Goal: Check status: Check status

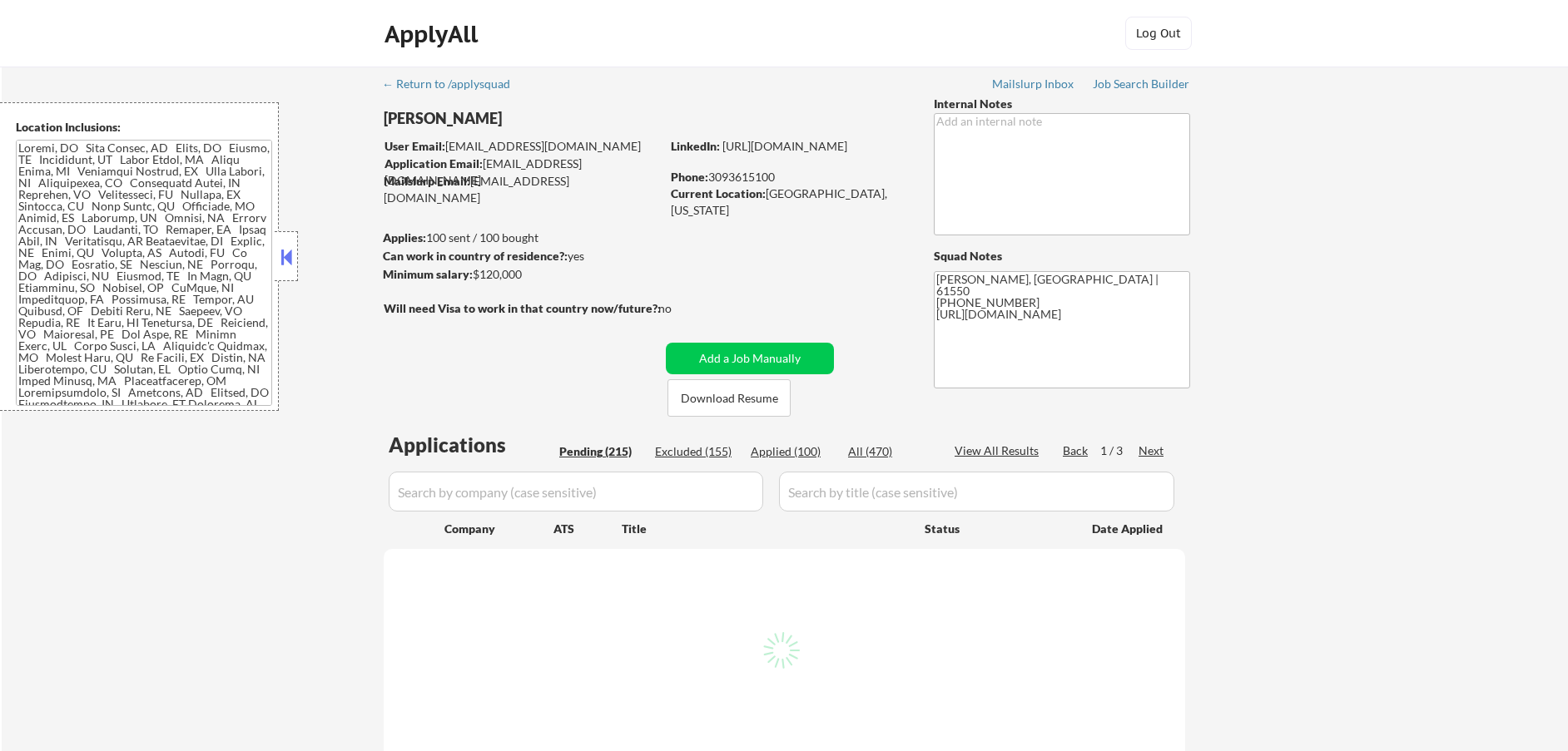
click at [776, 452] on div "Applied (100)" at bounding box center [792, 452] width 83 height 17
select select ""pending""
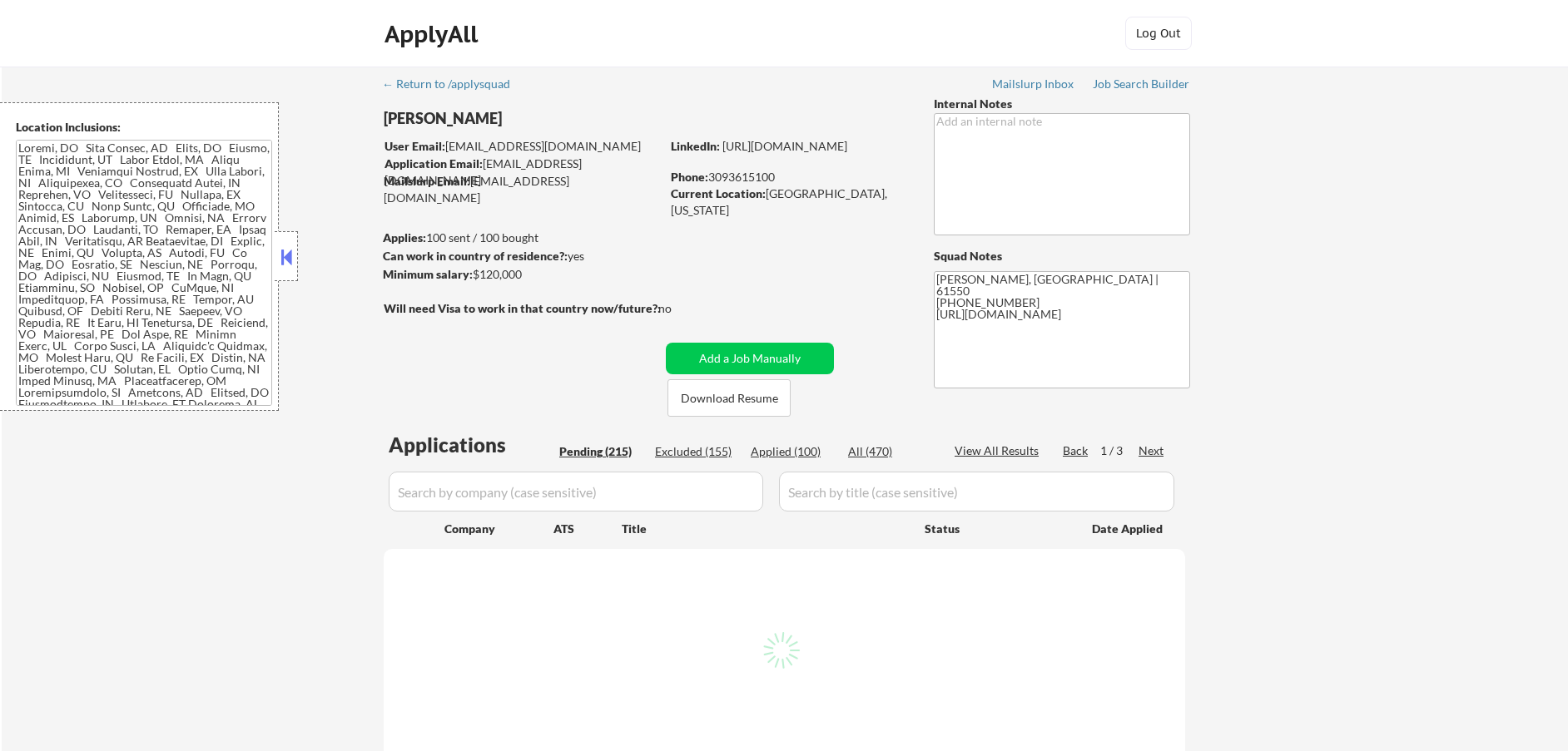
select select ""pending""
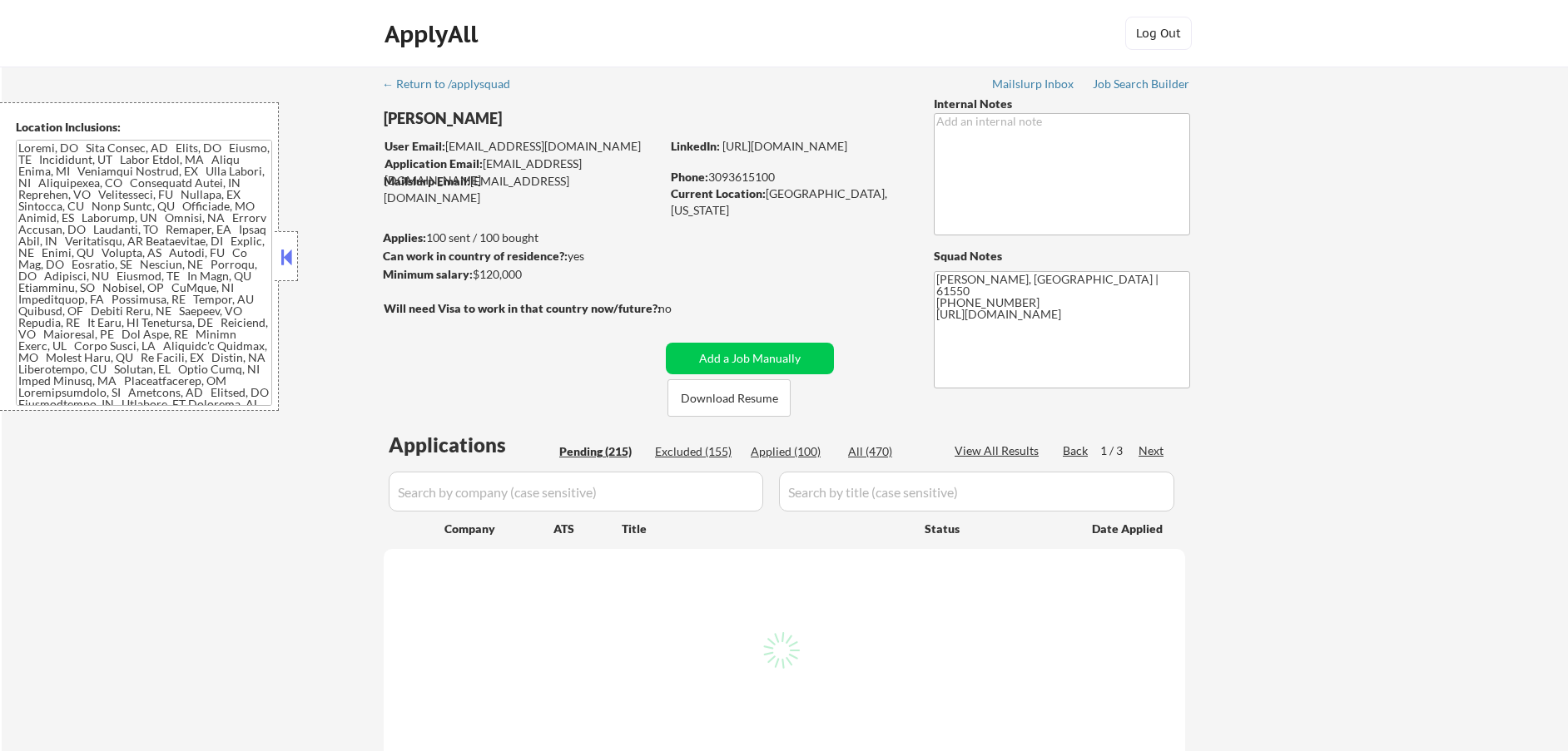
select select ""pending""
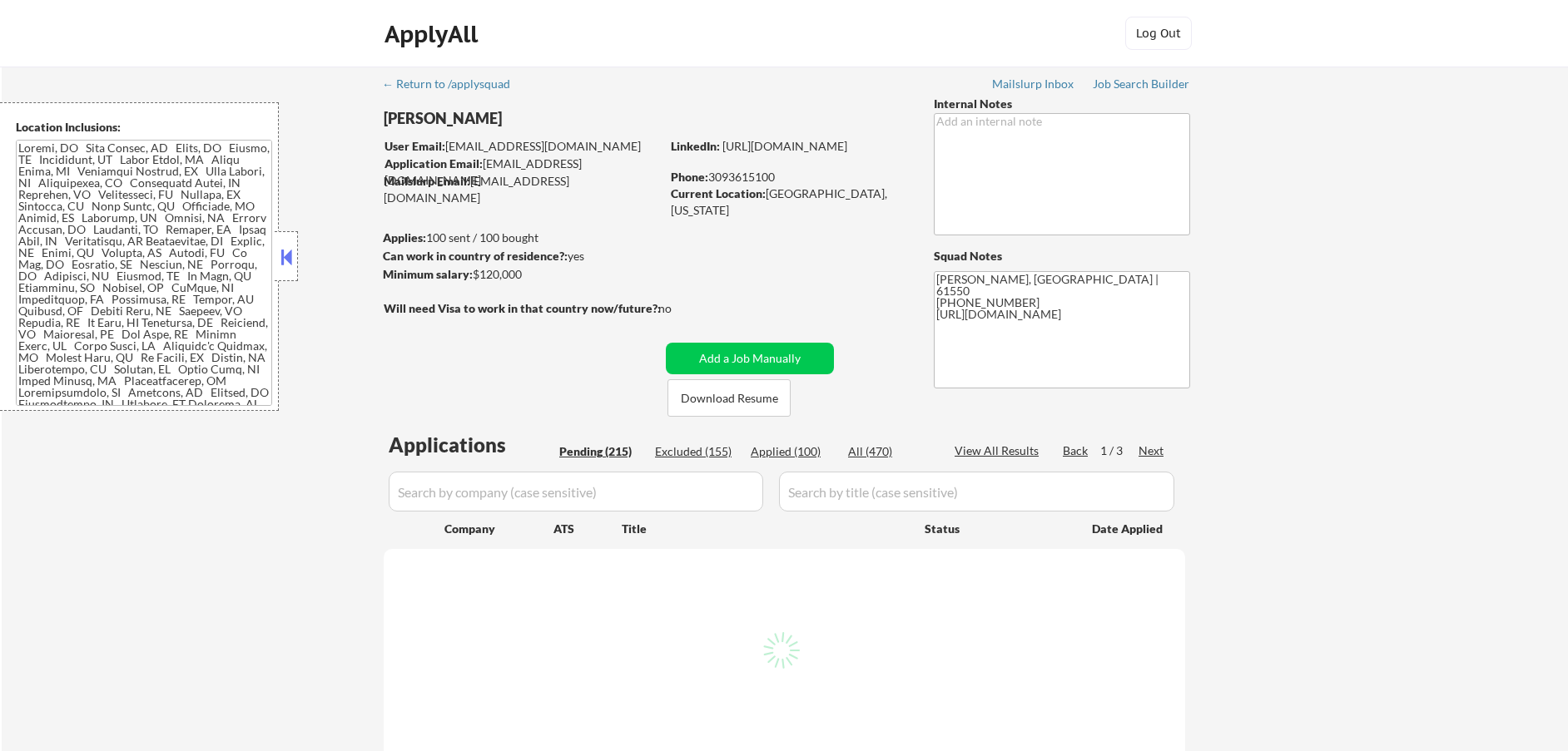
select select ""pending""
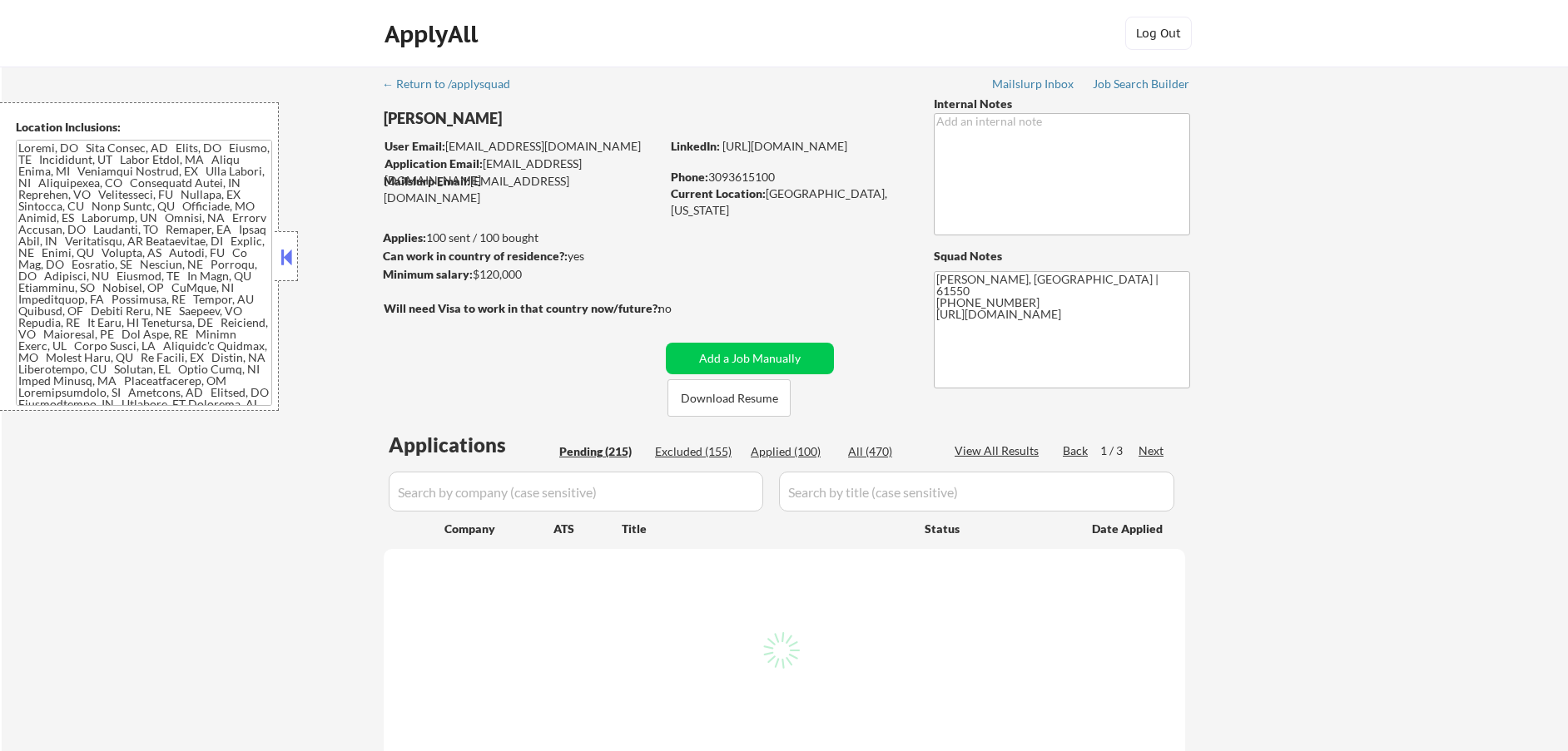
select select ""pending""
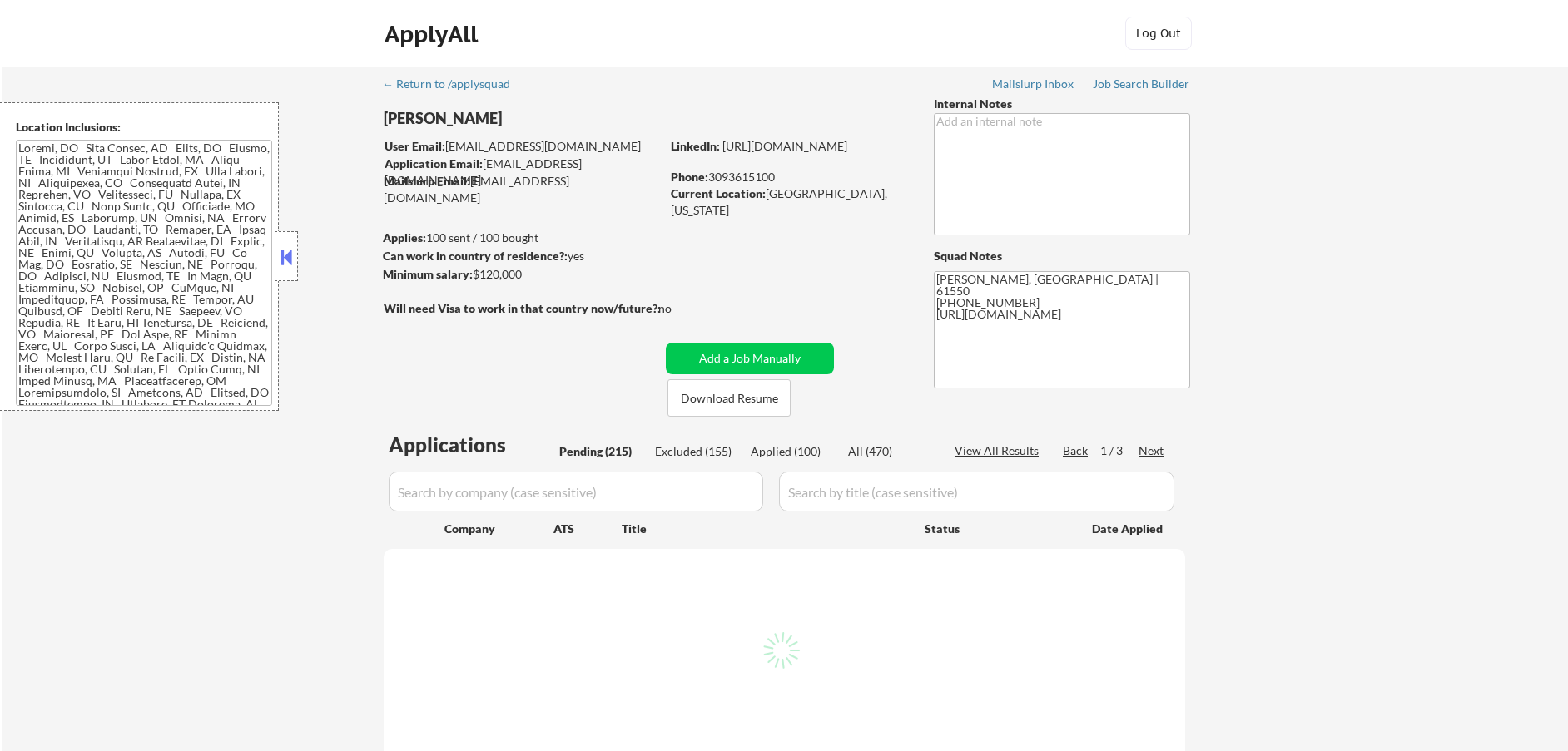
select select ""pending""
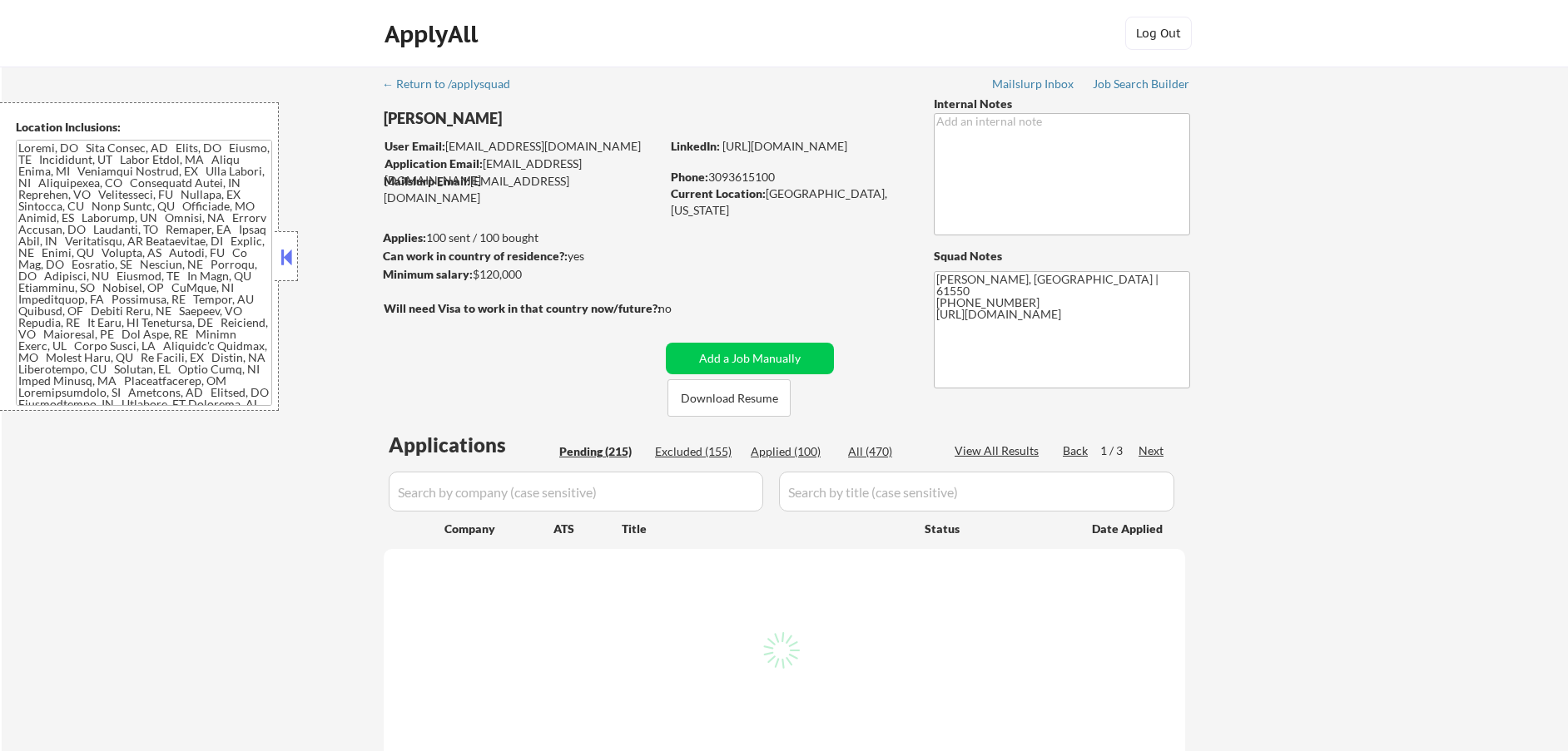
select select ""pending""
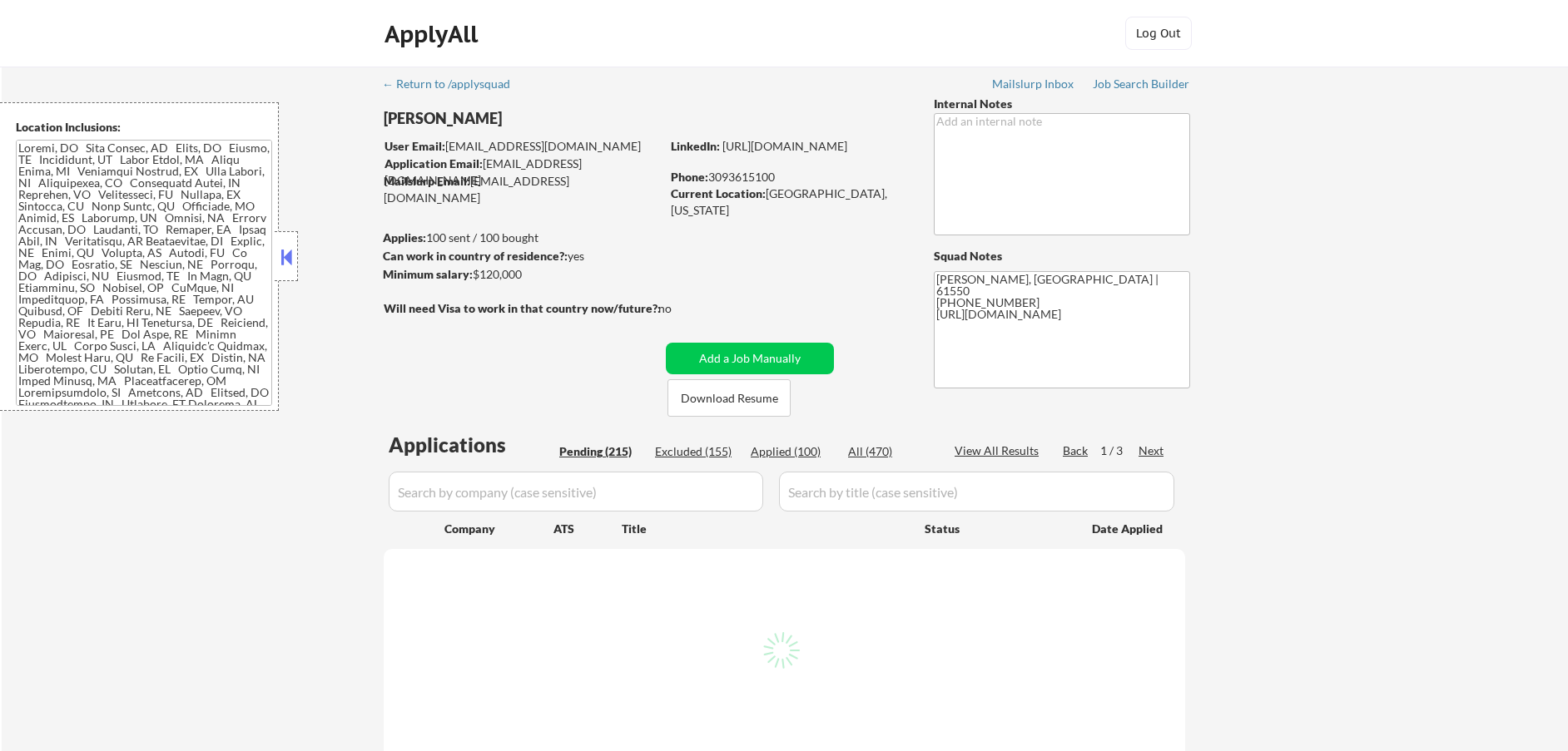
select select ""pending""
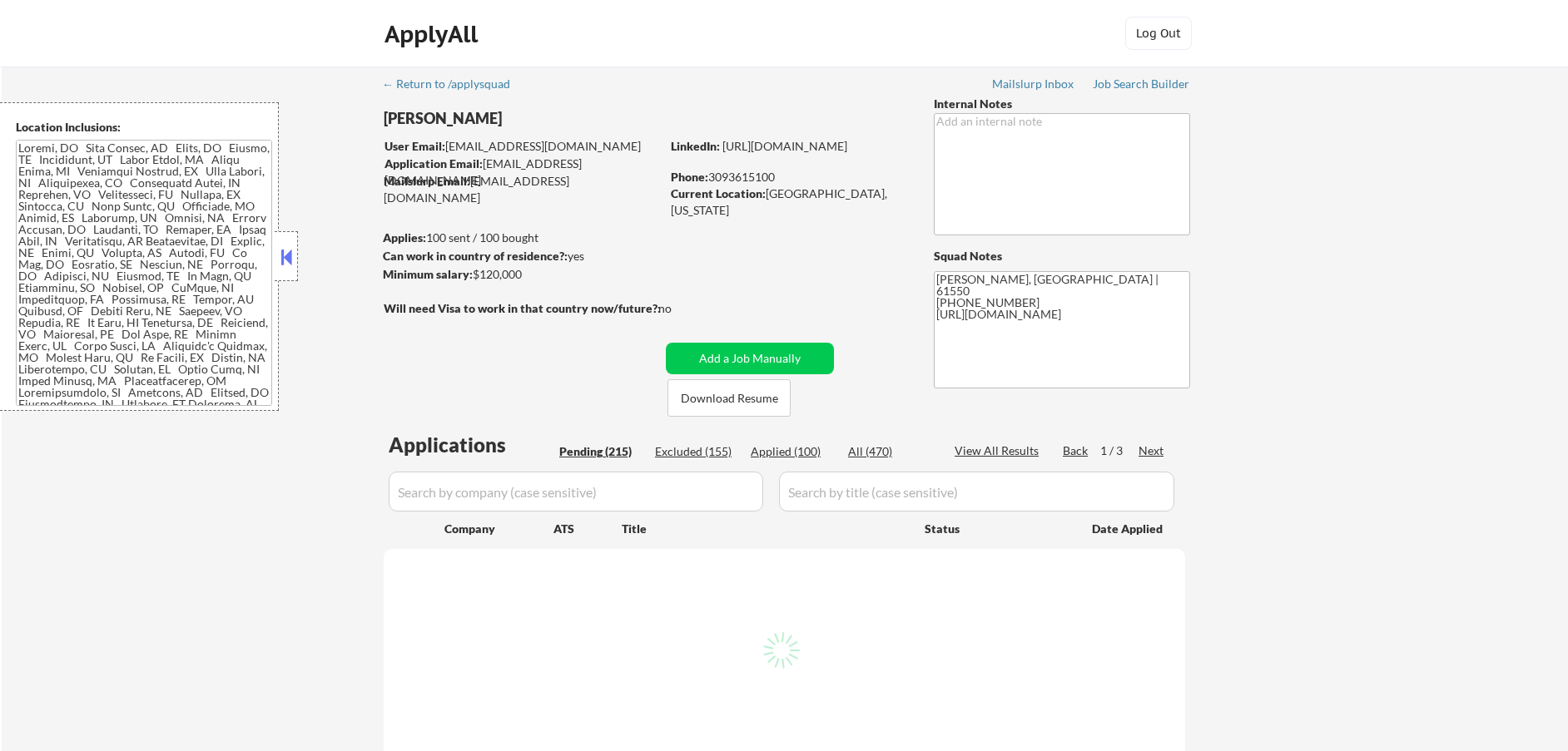
select select ""pending""
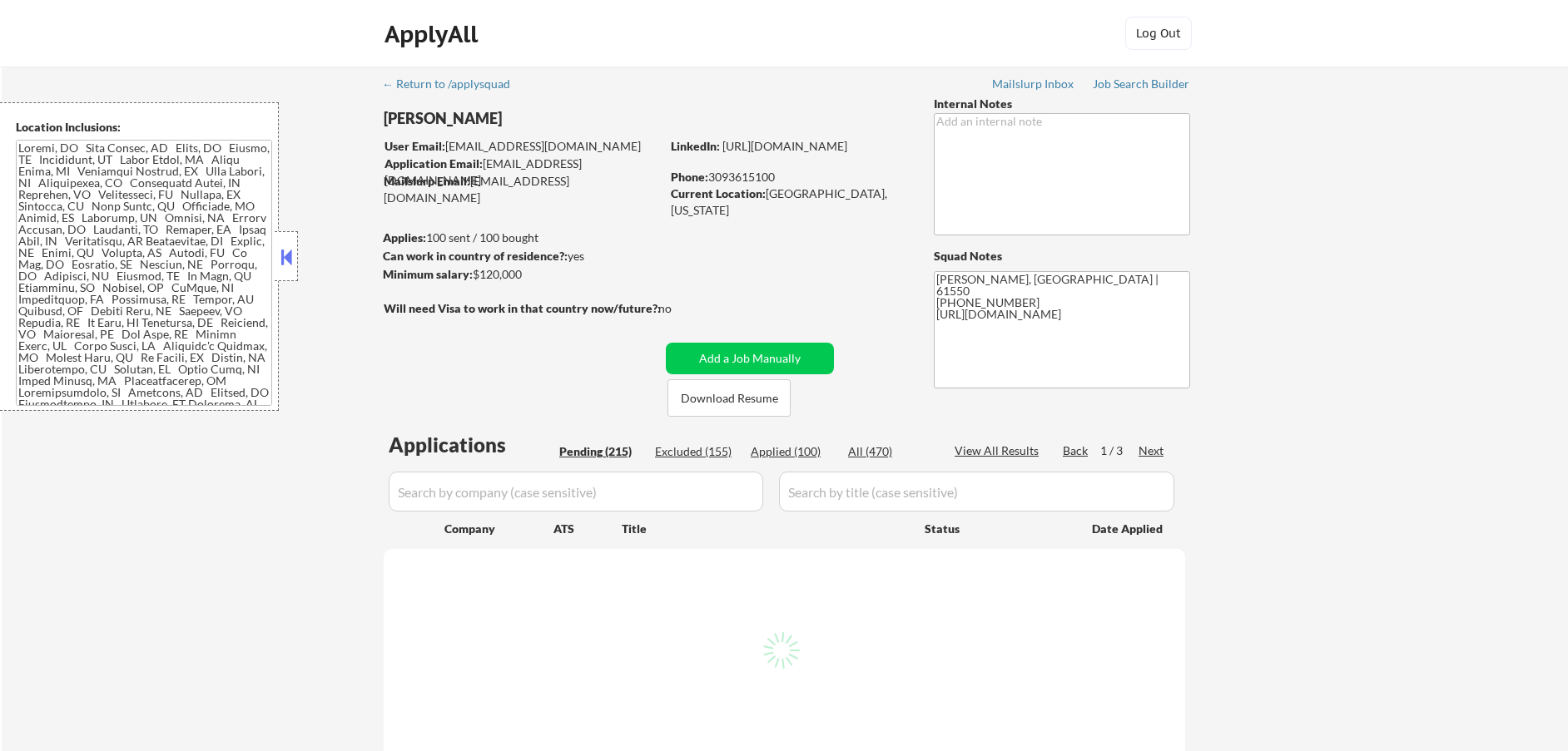
select select ""pending""
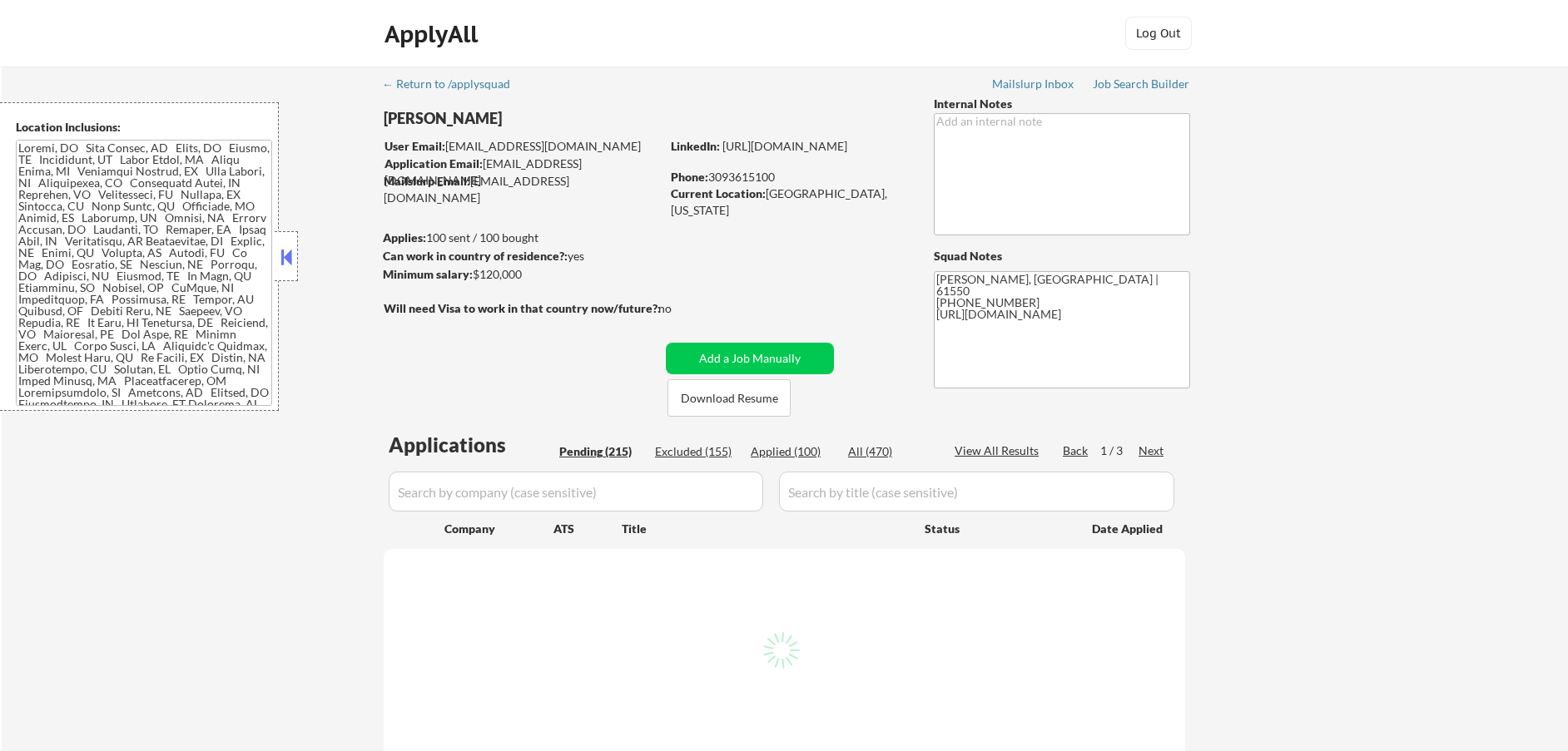
select select ""pending""
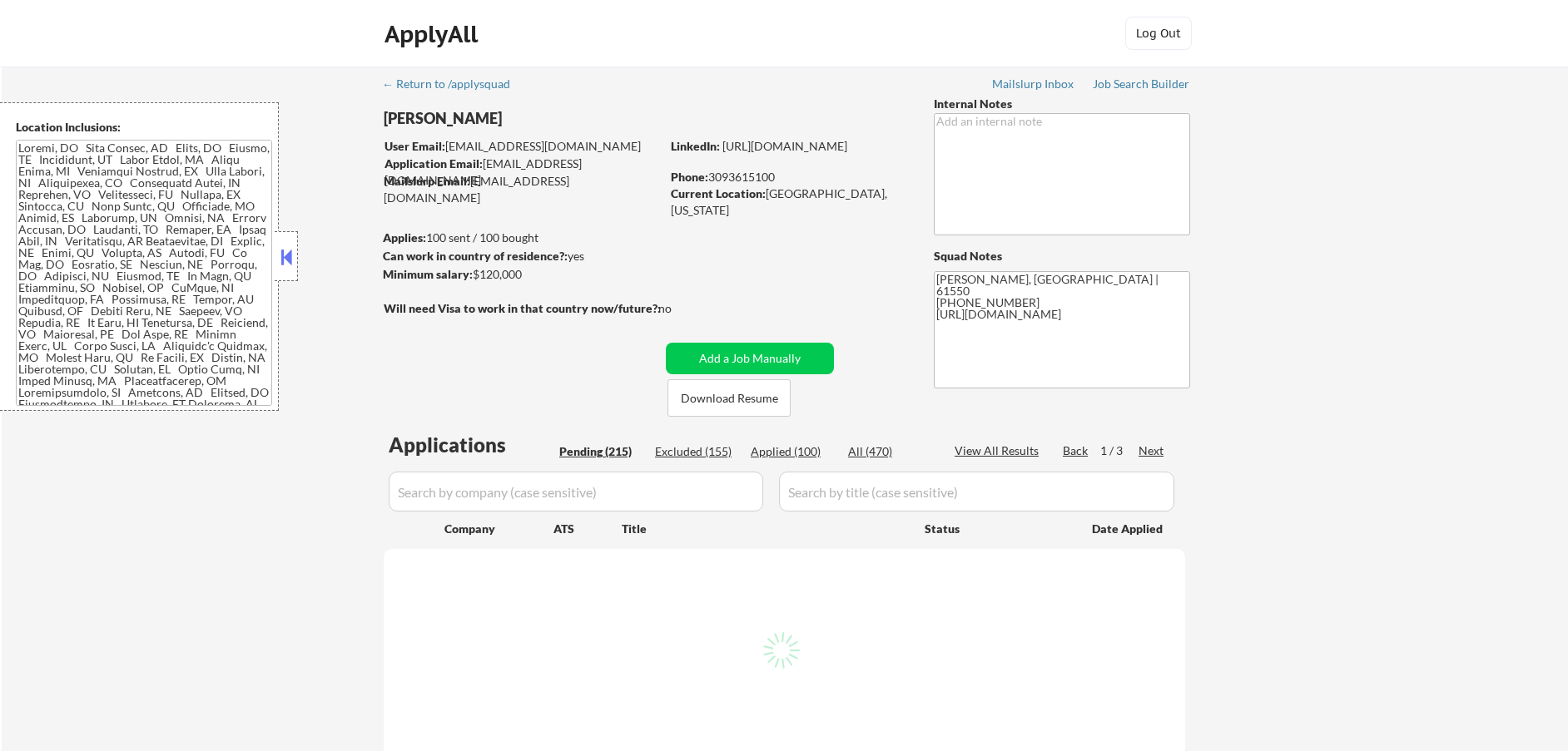
select select ""pending""
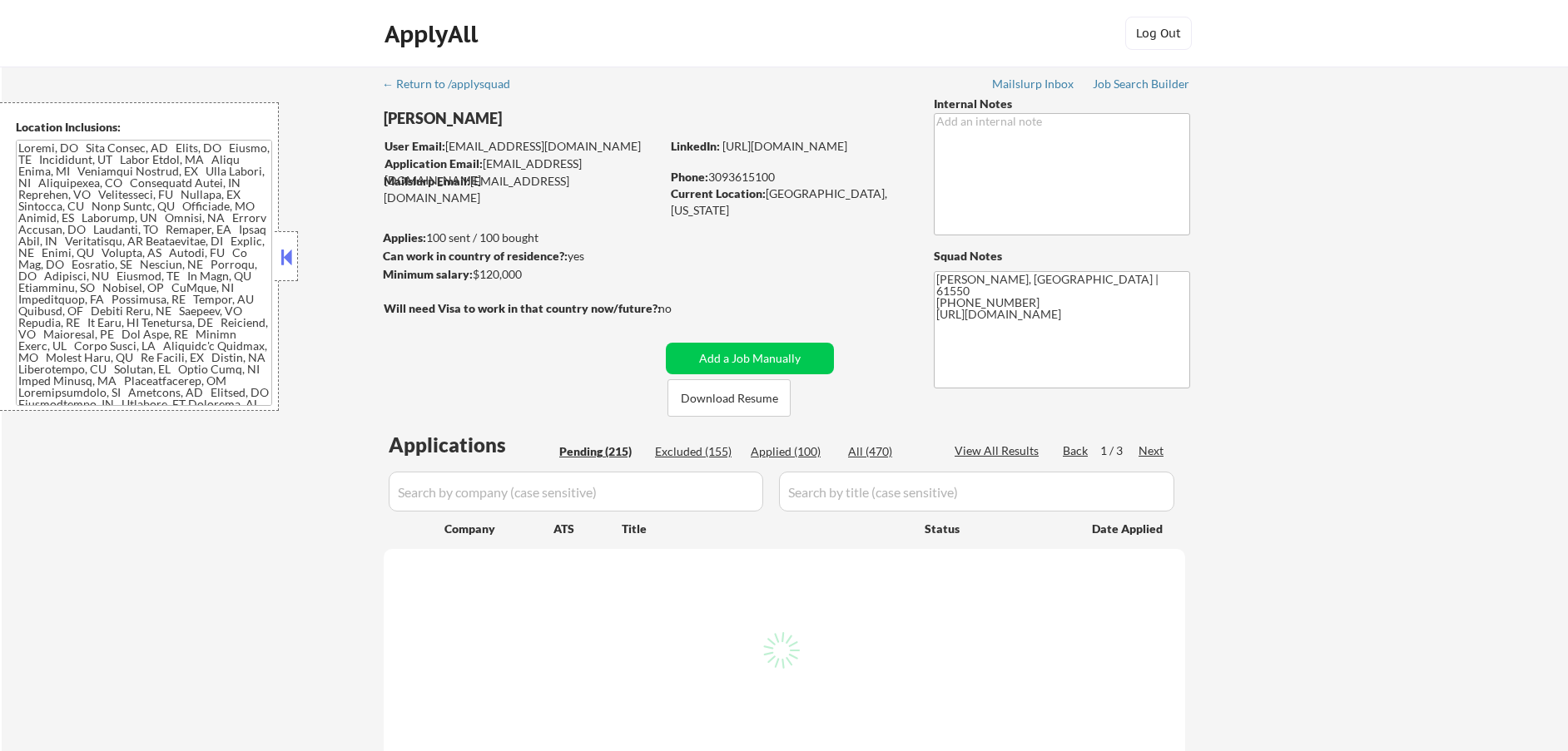
select select ""pending""
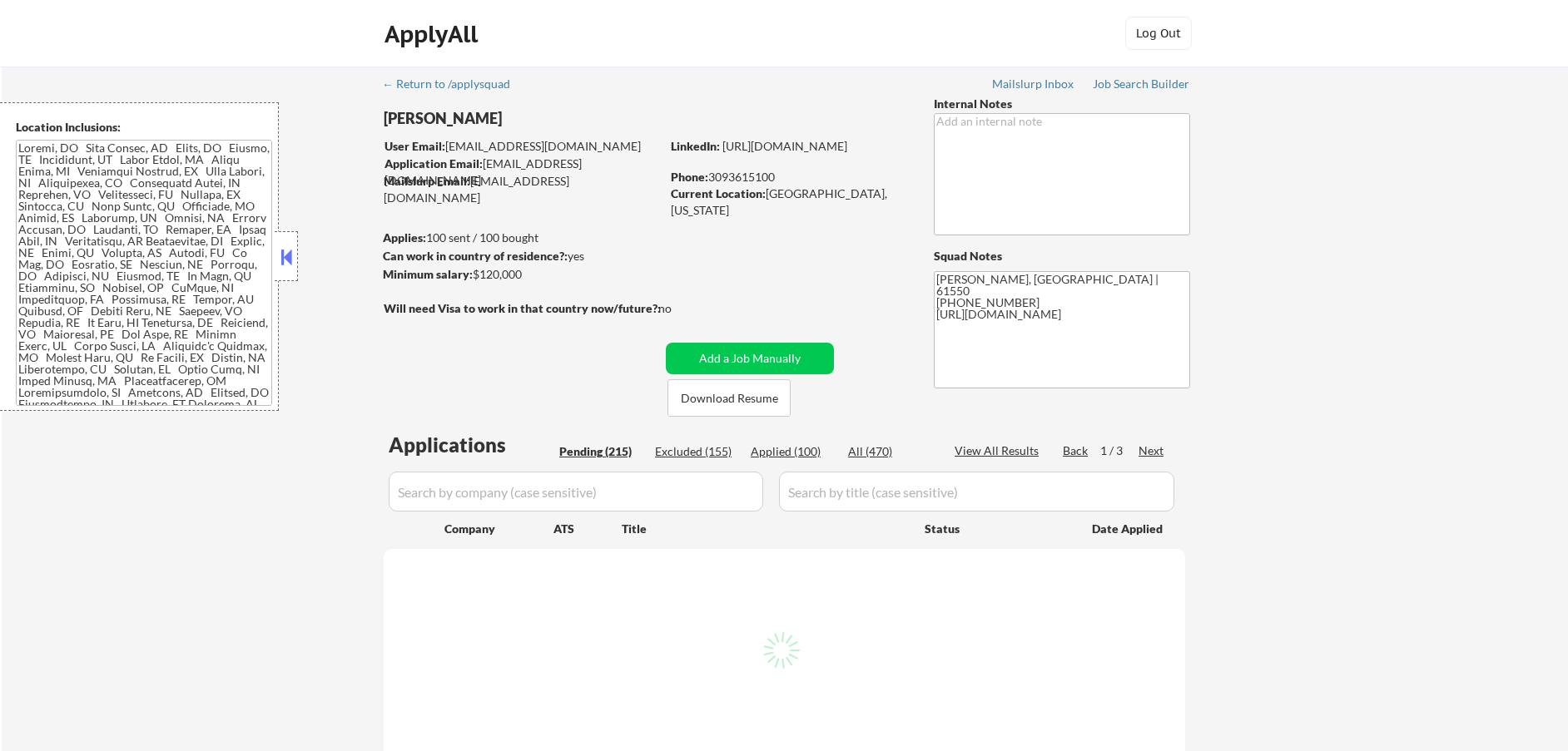
select select ""pending""
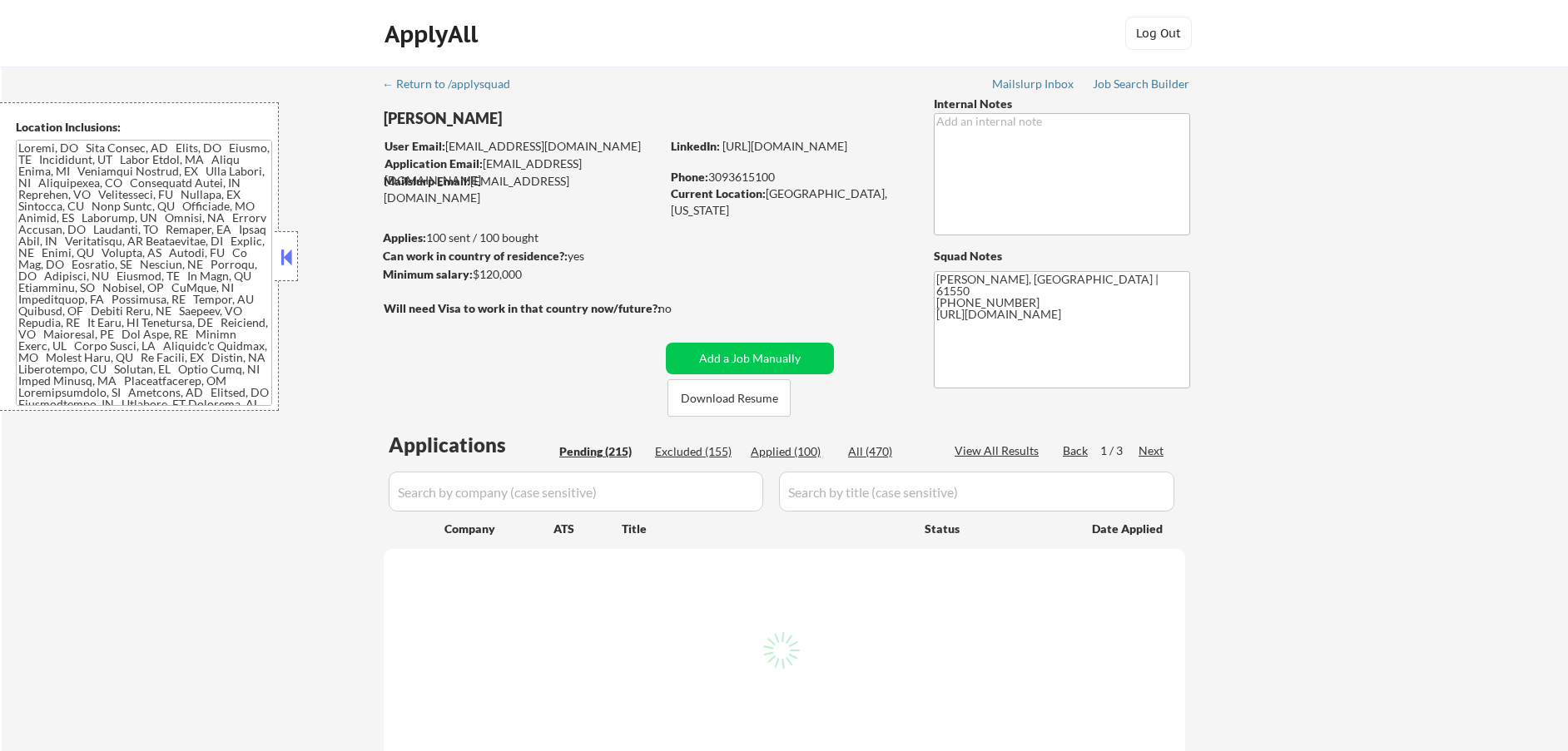
select select ""pending""
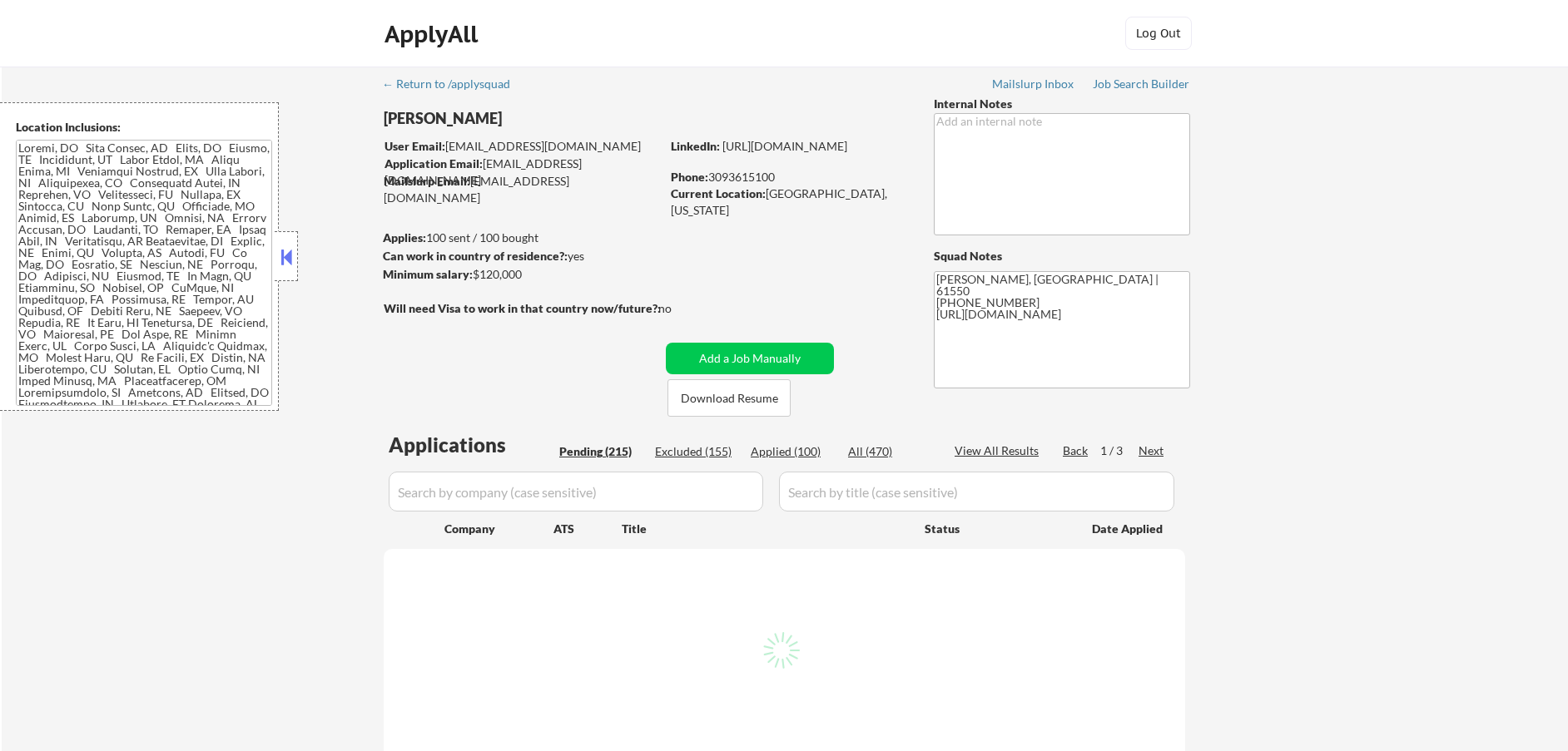
select select ""pending""
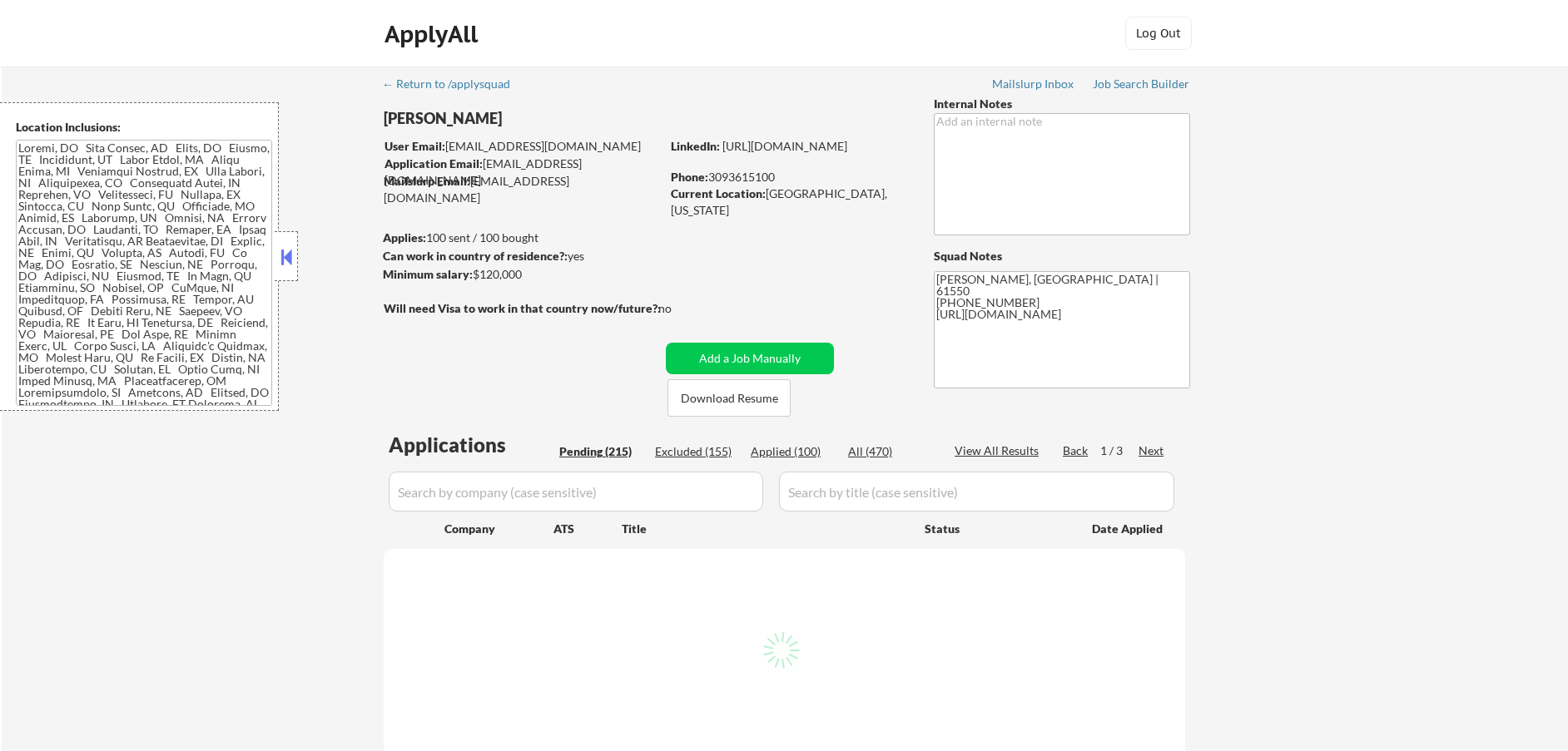
select select ""pending""
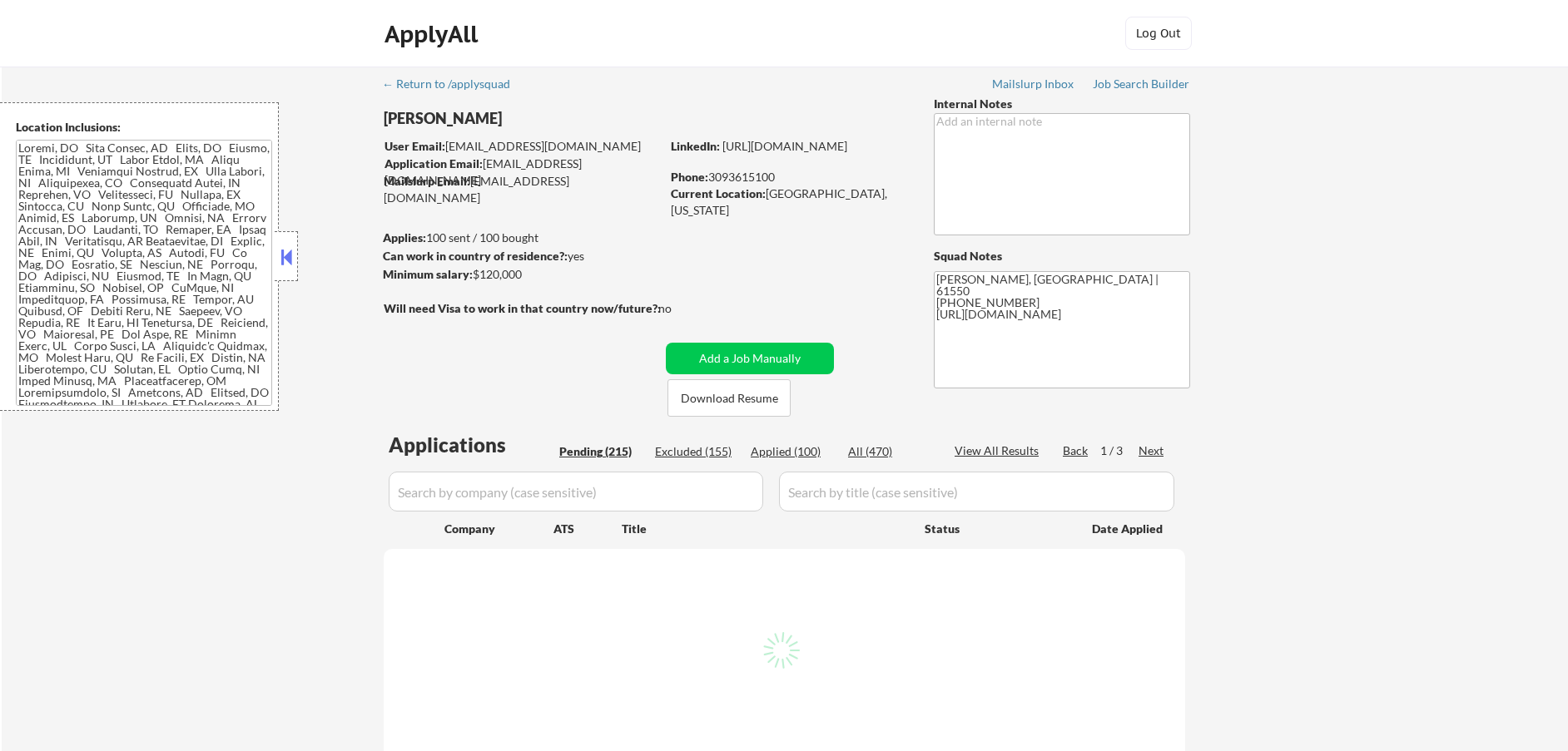
select select ""pending""
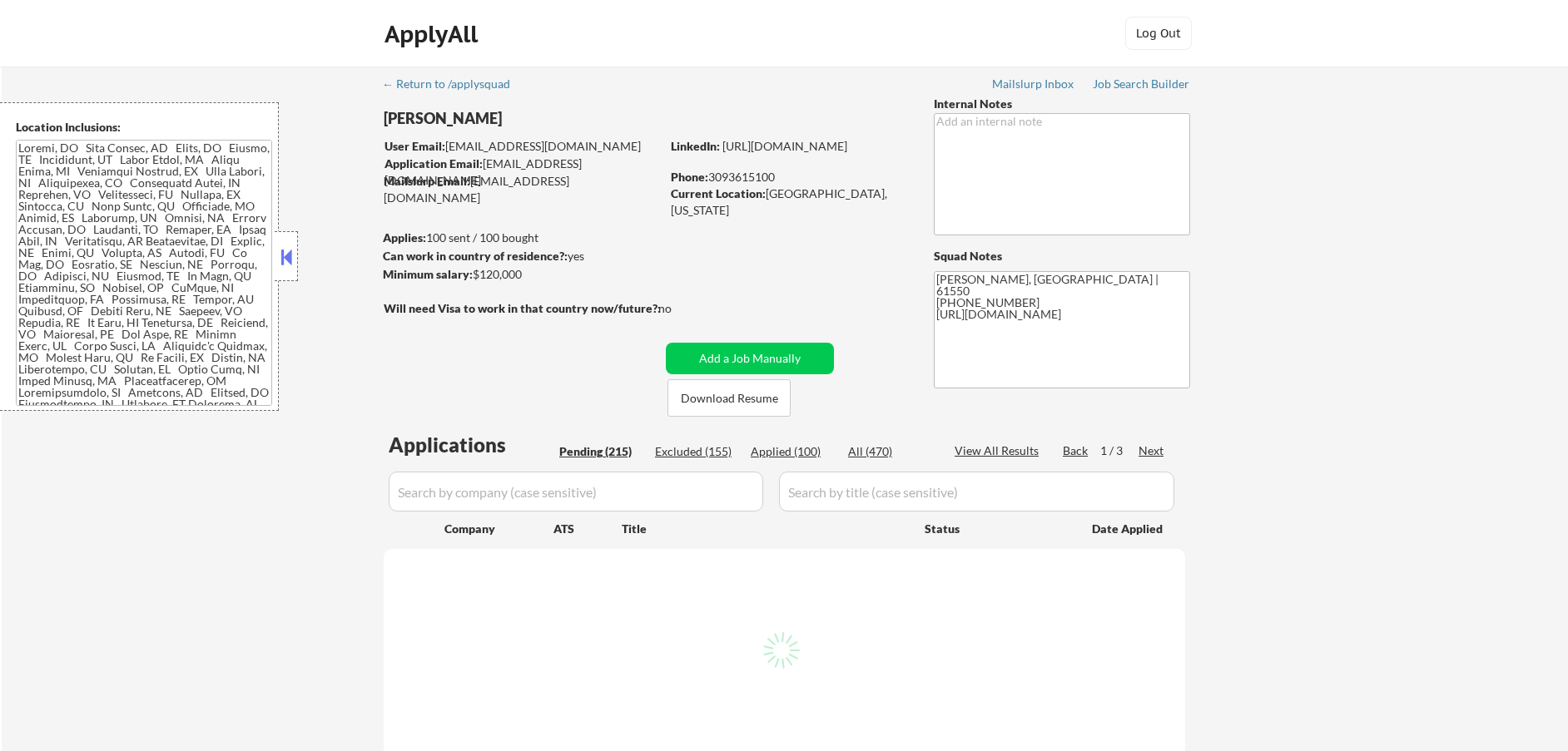
select select ""pending""
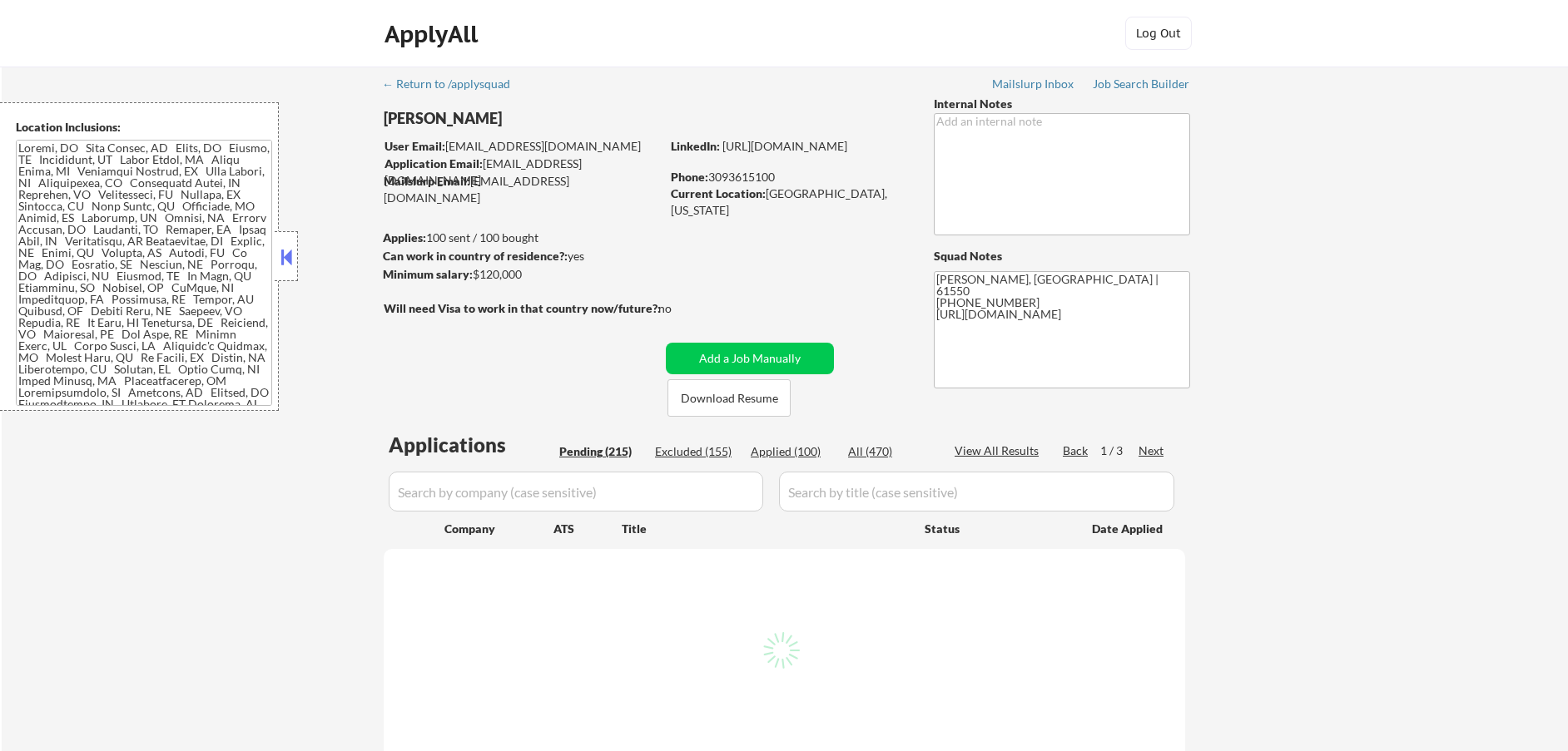
select select ""pending""
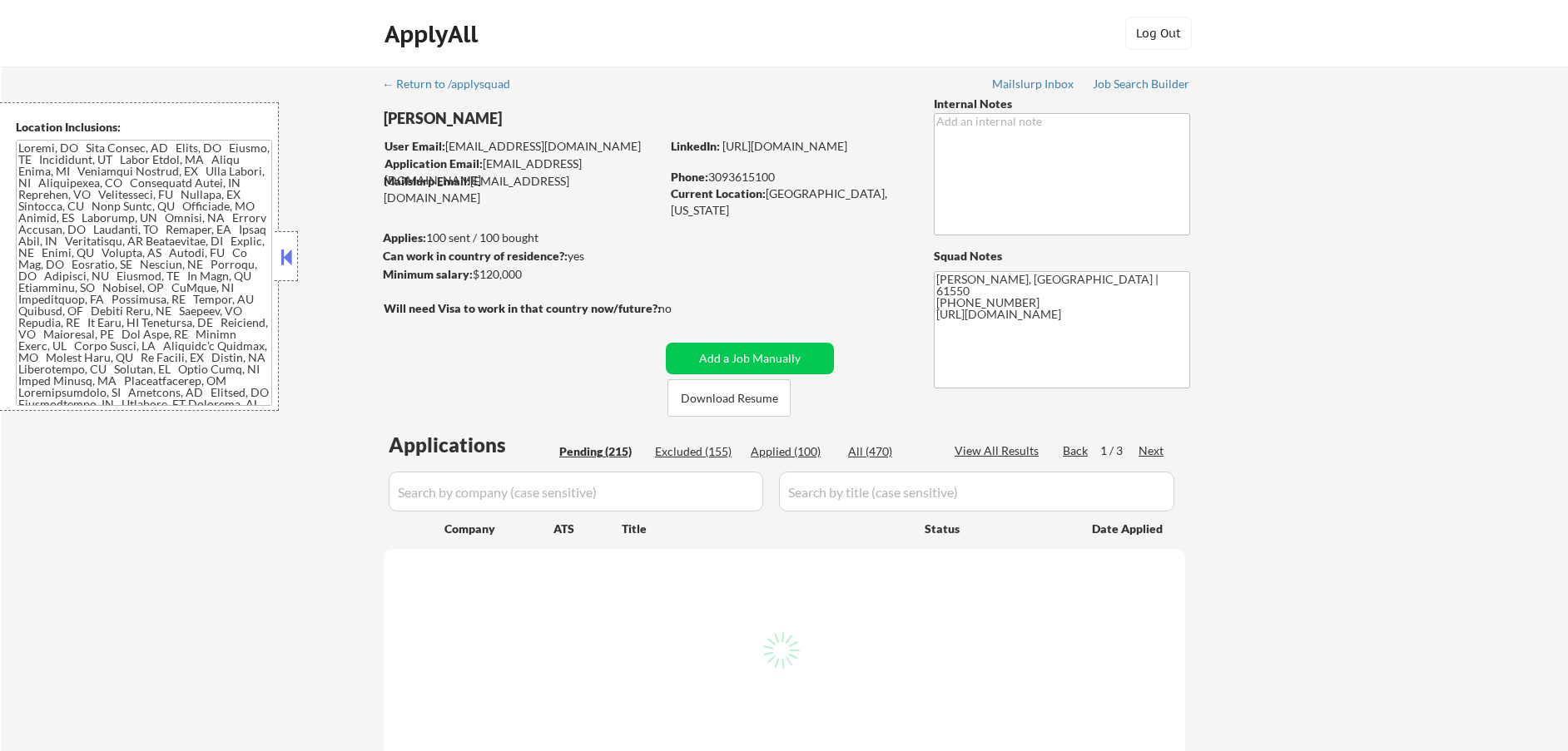
select select ""pending""
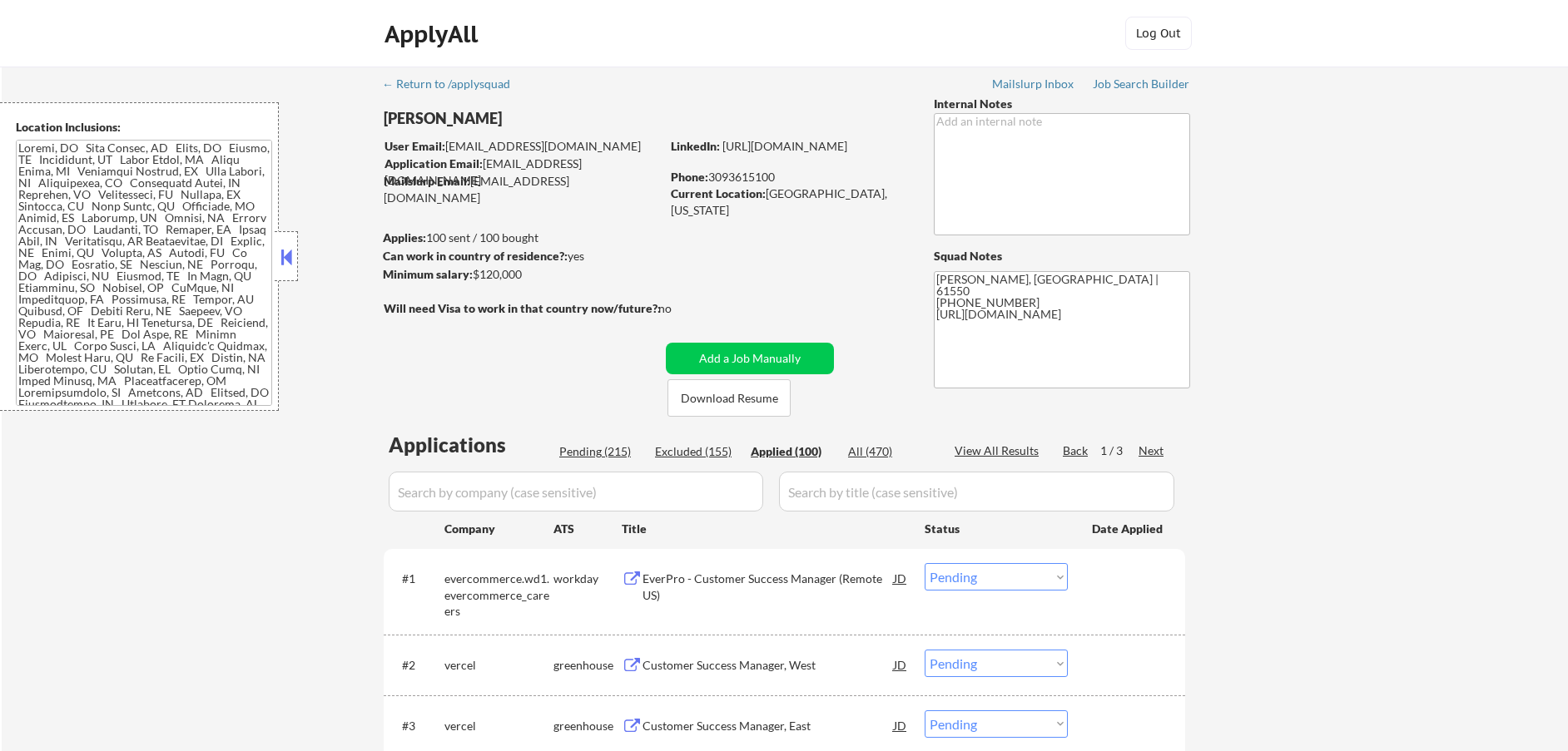
click at [799, 452] on div "Applied (100)" at bounding box center [792, 452] width 83 height 17
select select ""applied""
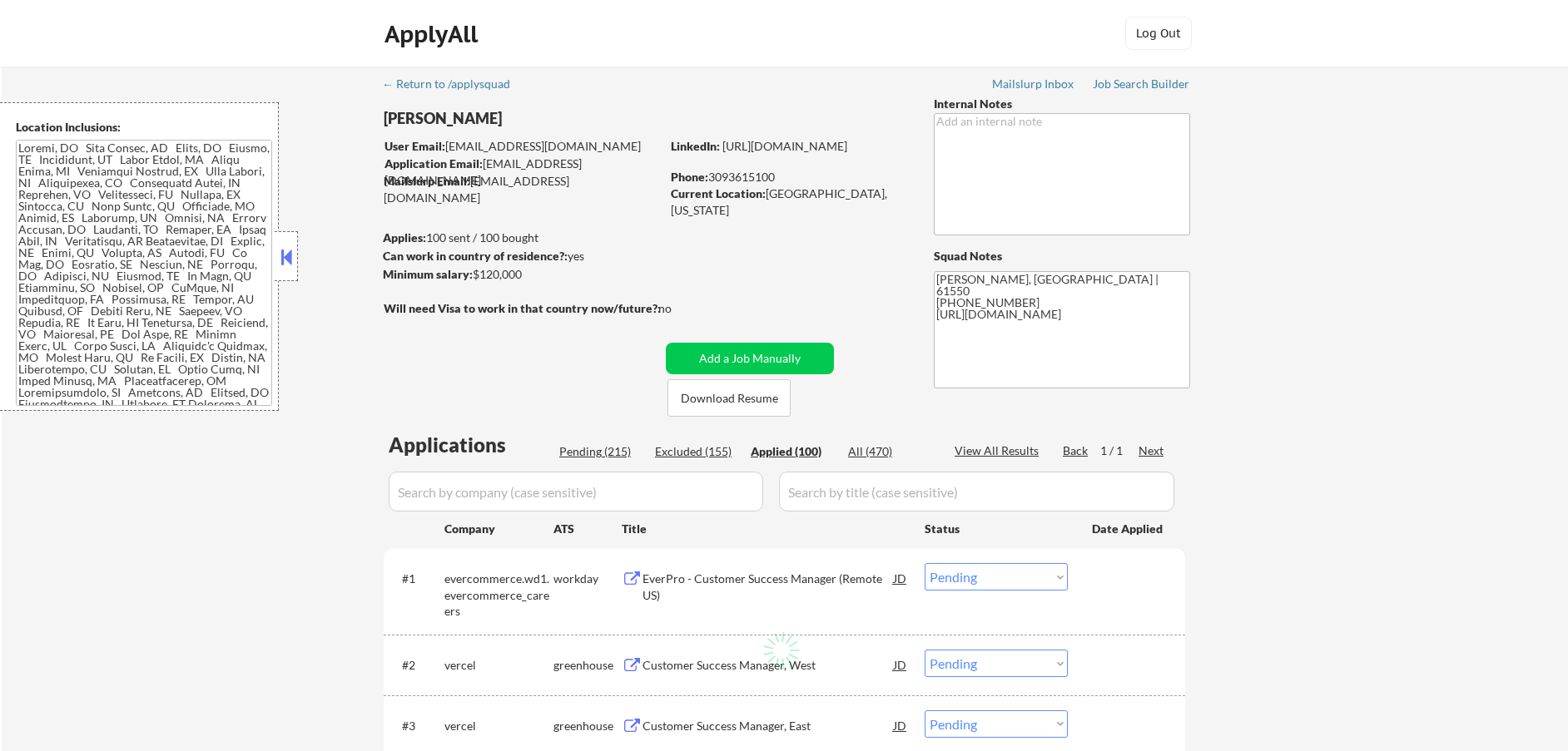
select select ""applied""
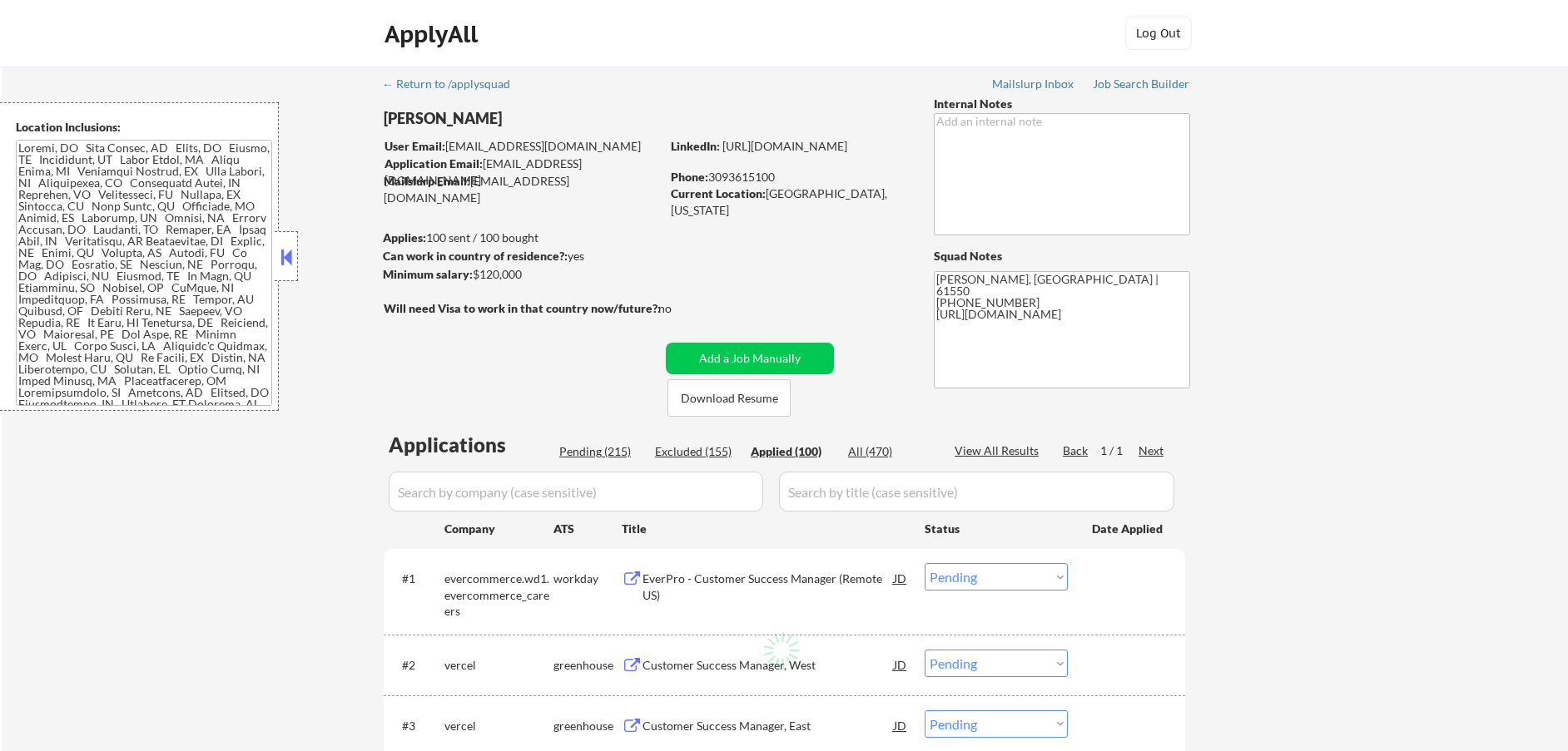
select select ""applied""
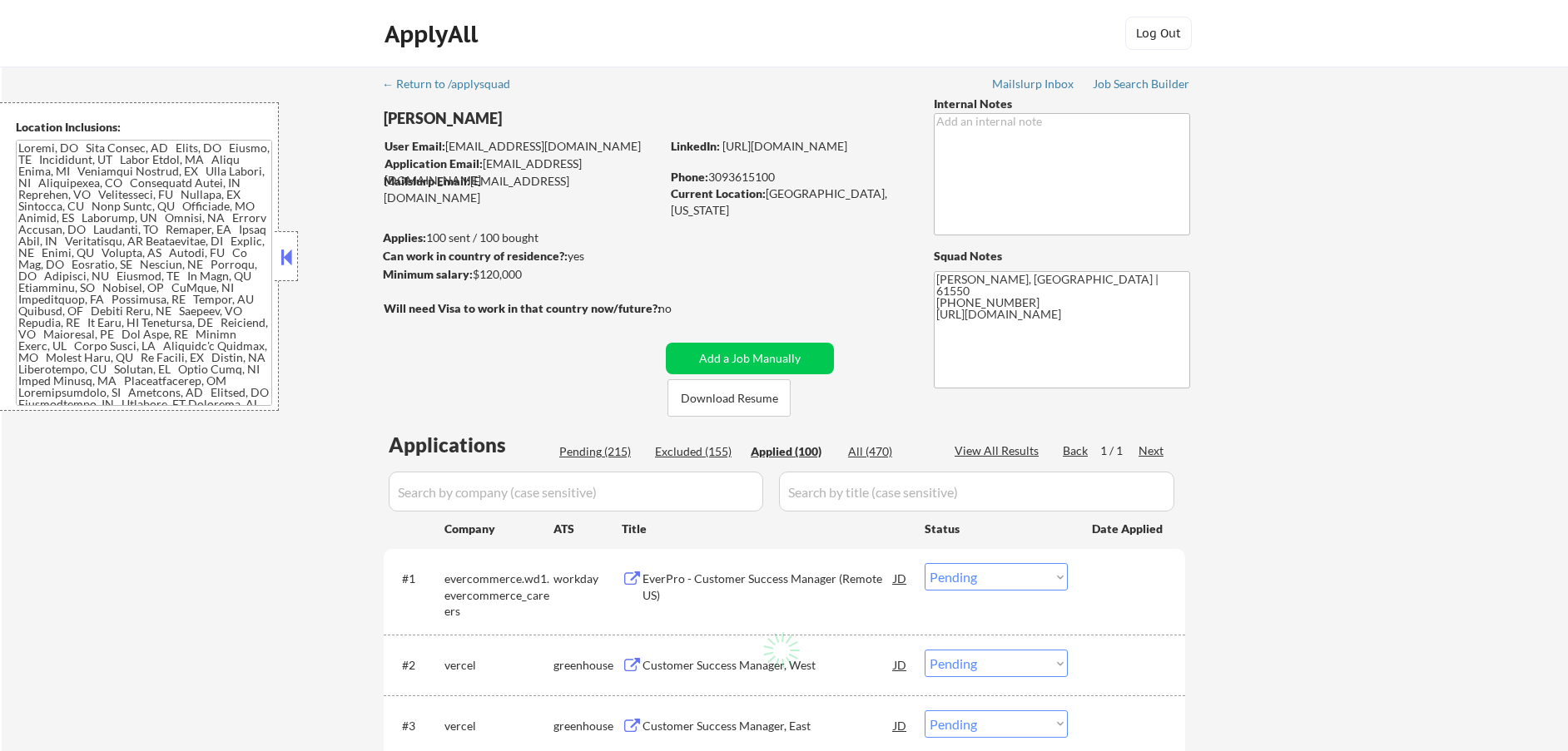
select select ""applied""
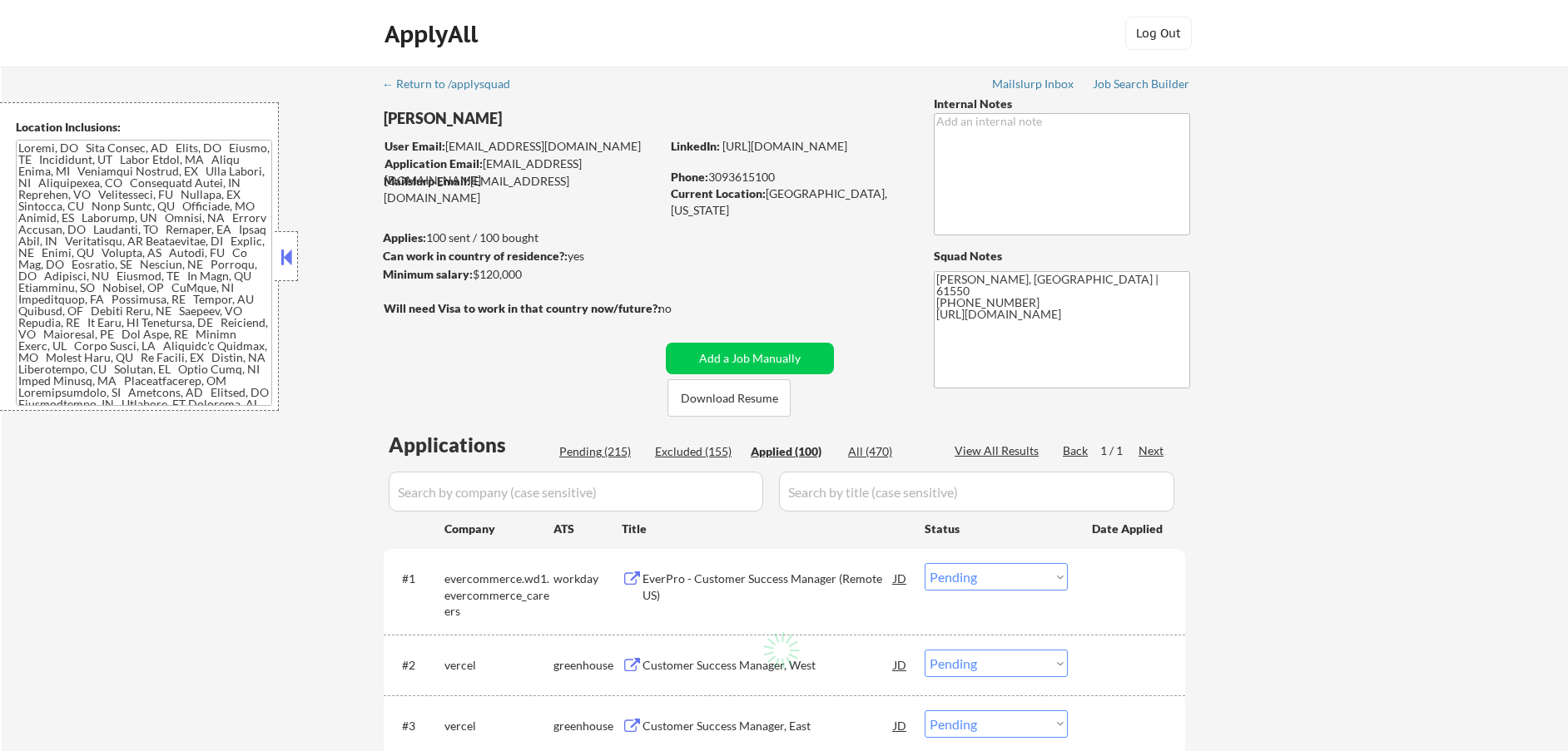
select select ""applied""
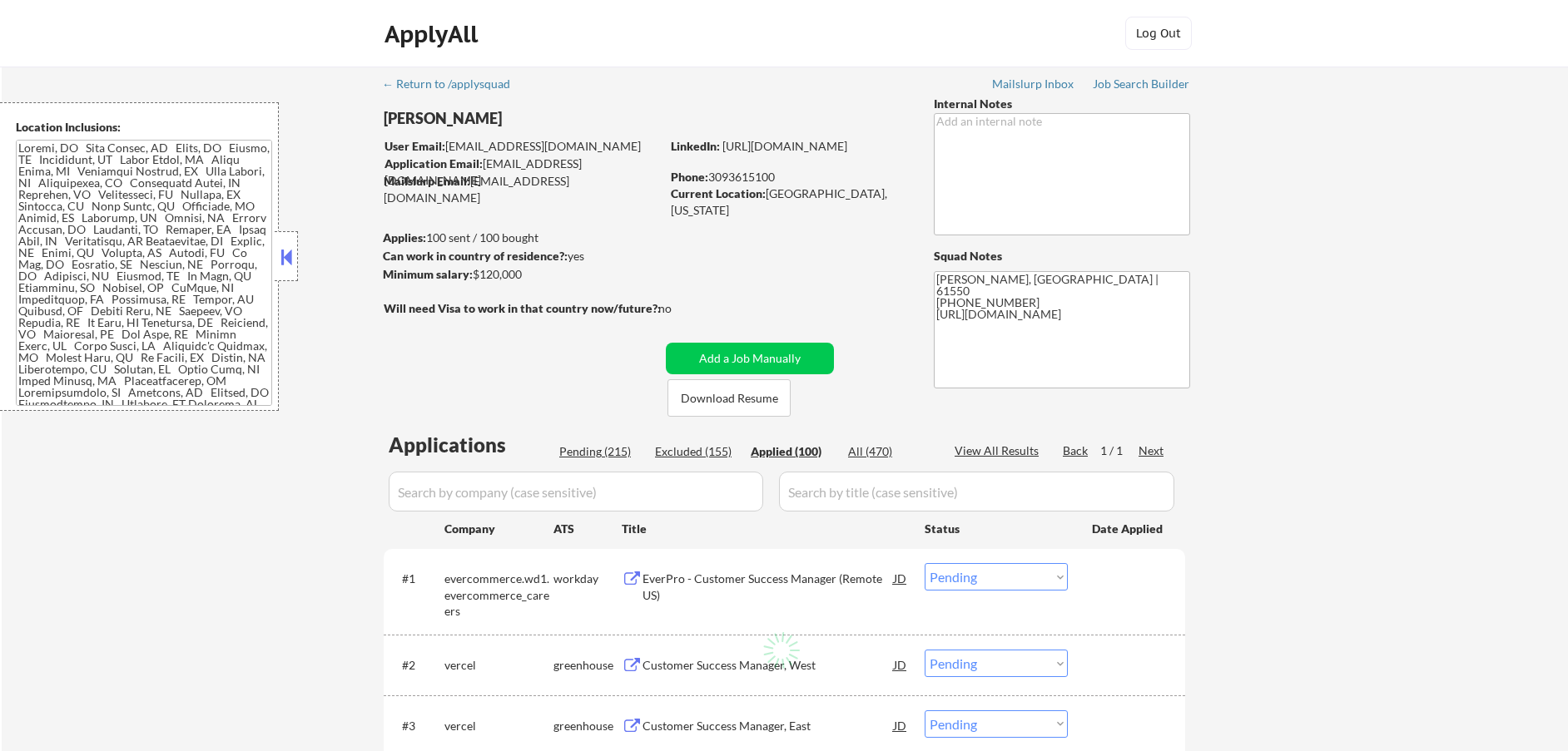
select select ""applied""
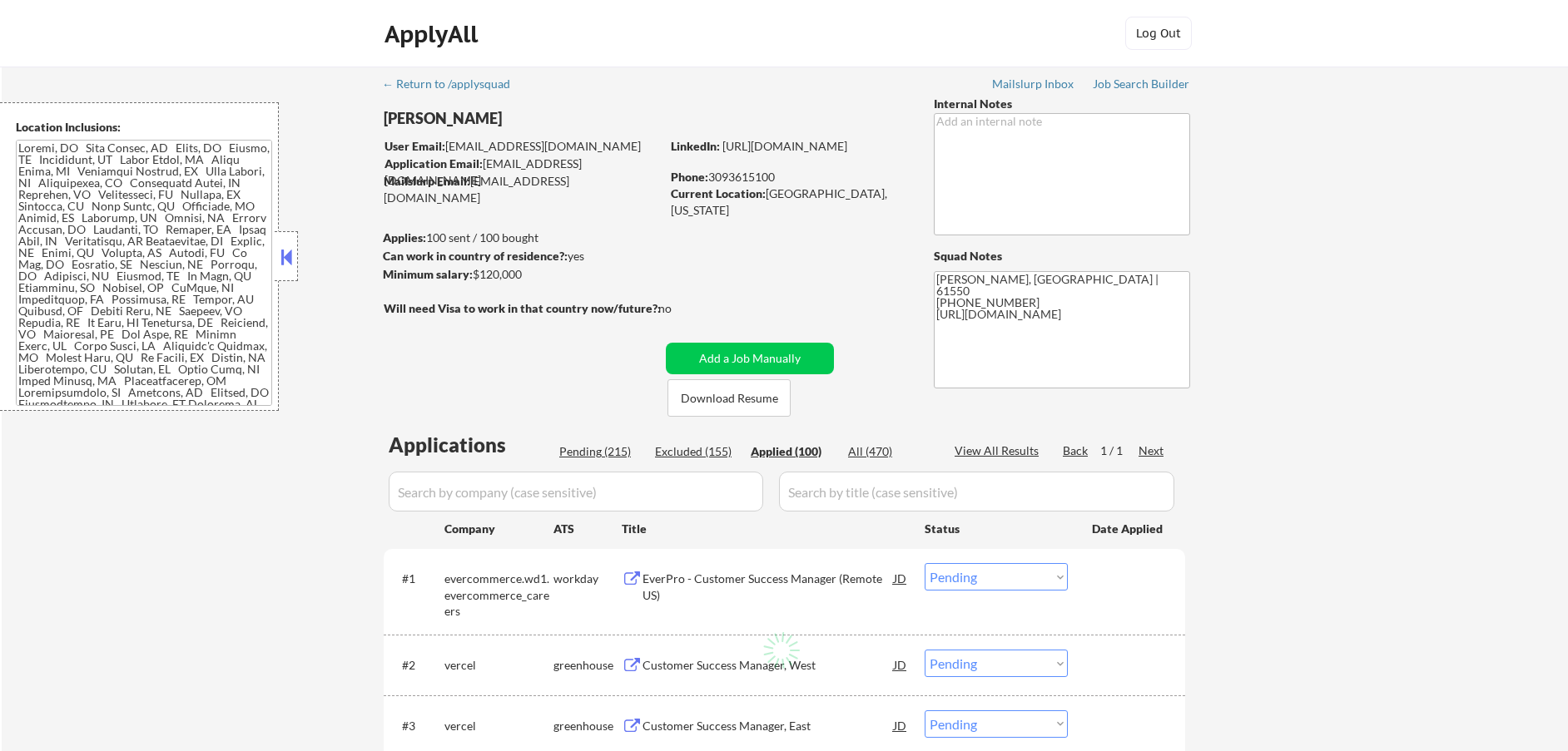
select select ""applied""
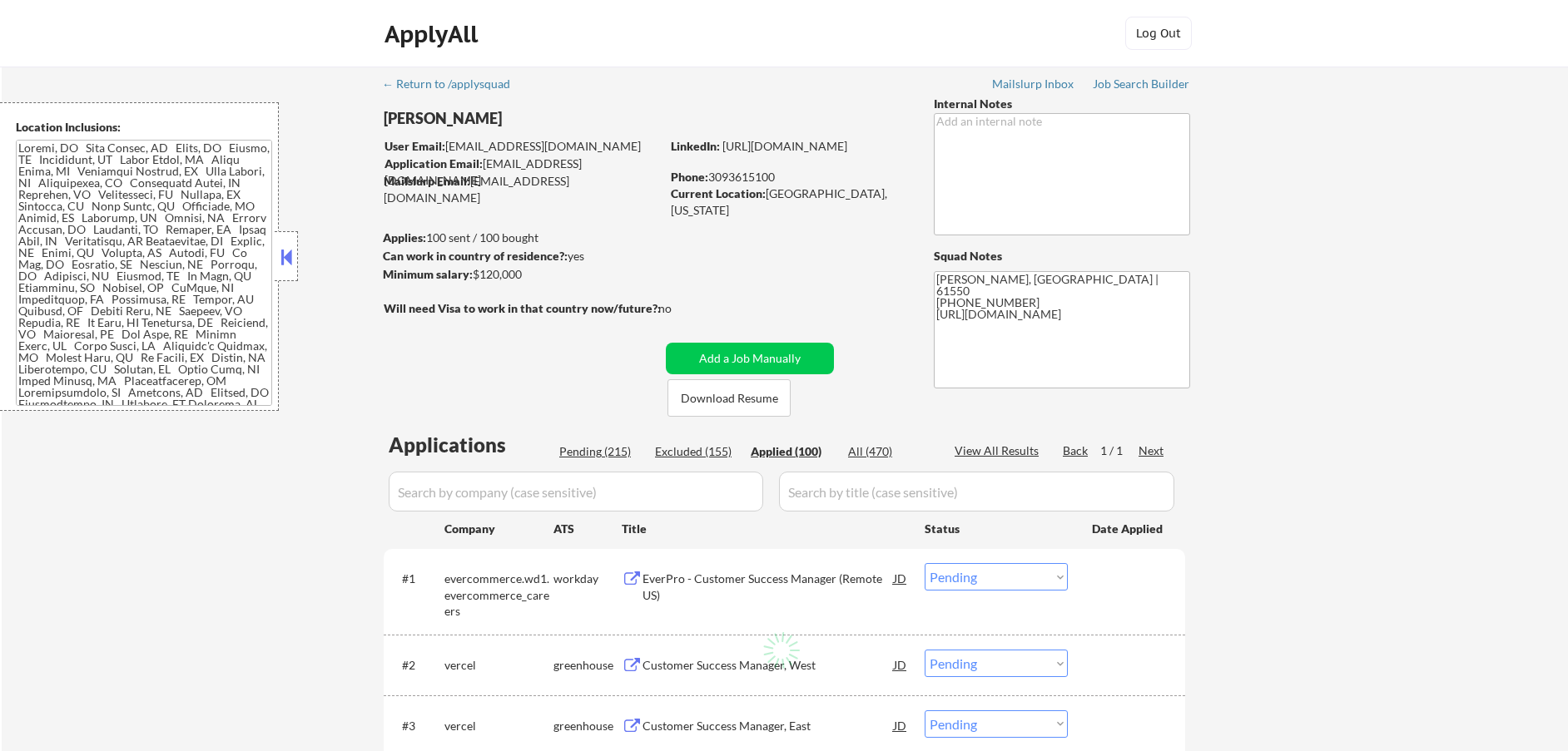
select select ""applied""
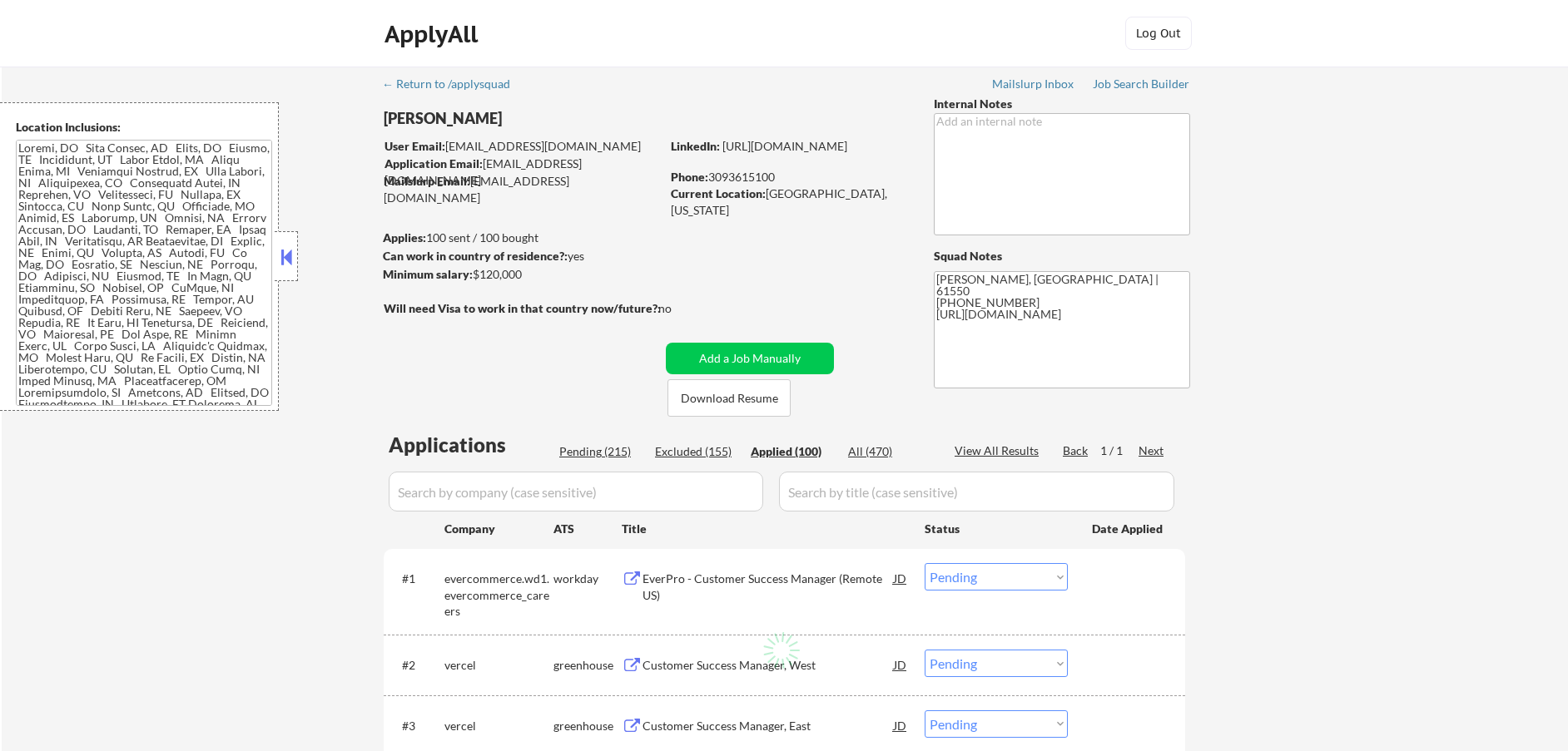
select select ""applied""
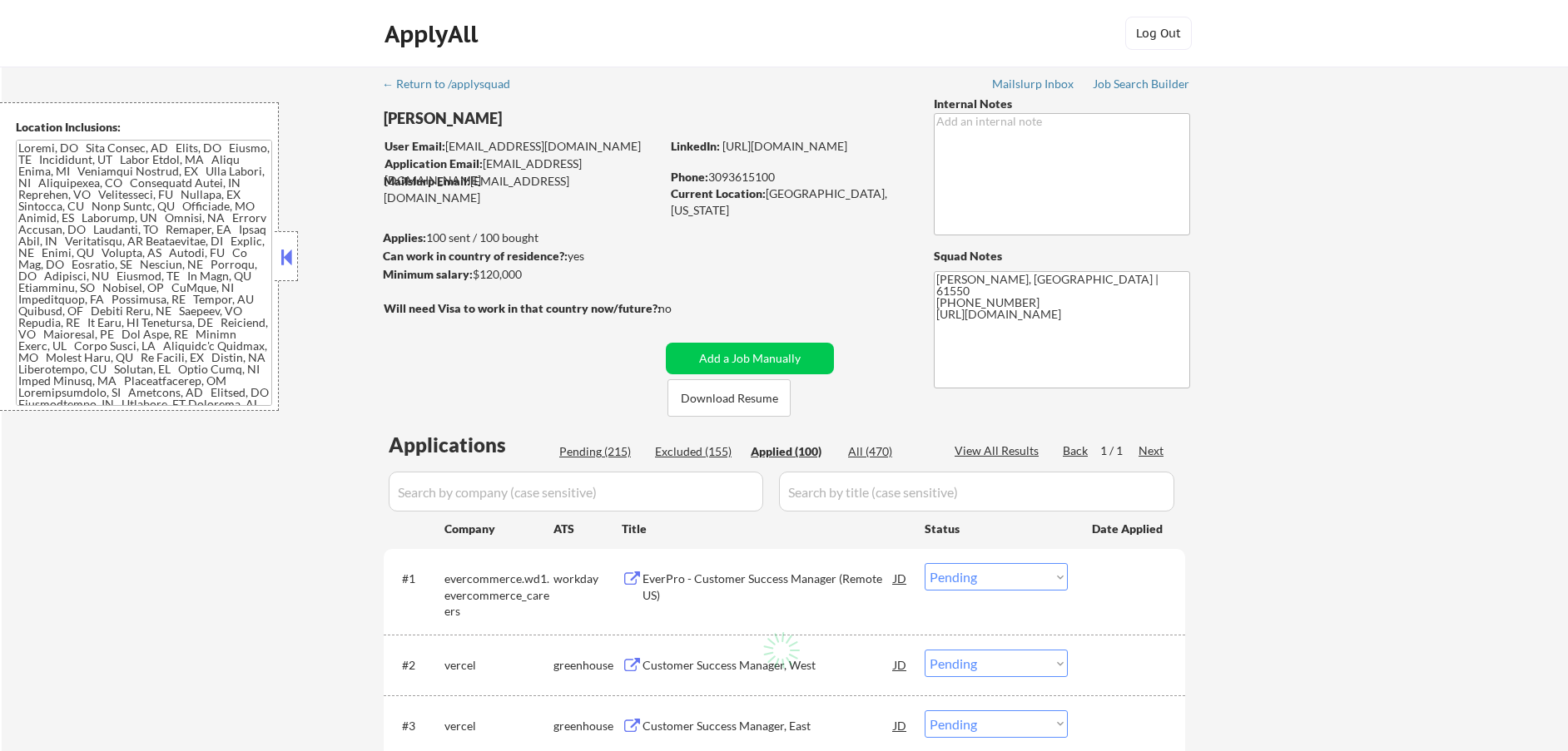
select select ""applied""
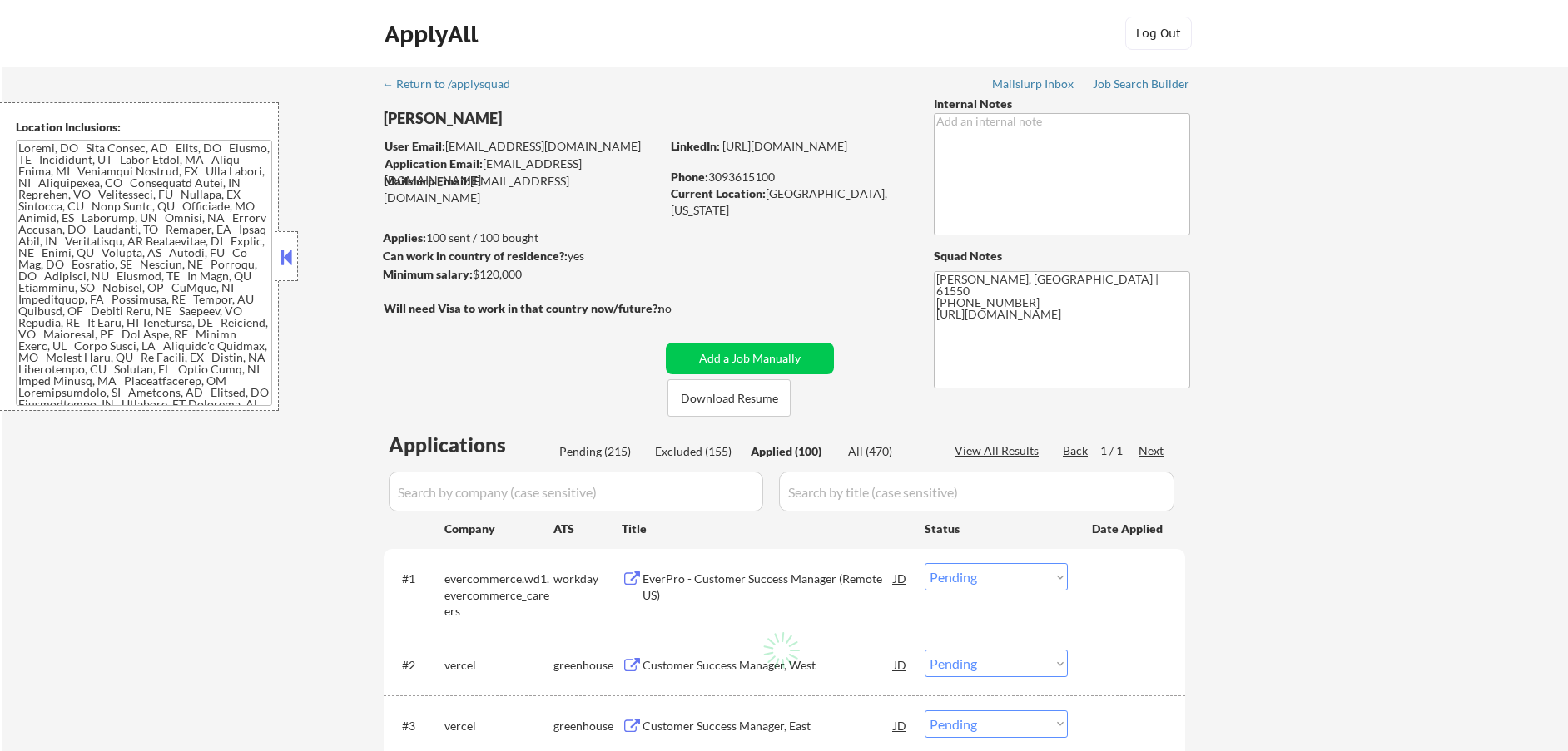
select select ""applied""
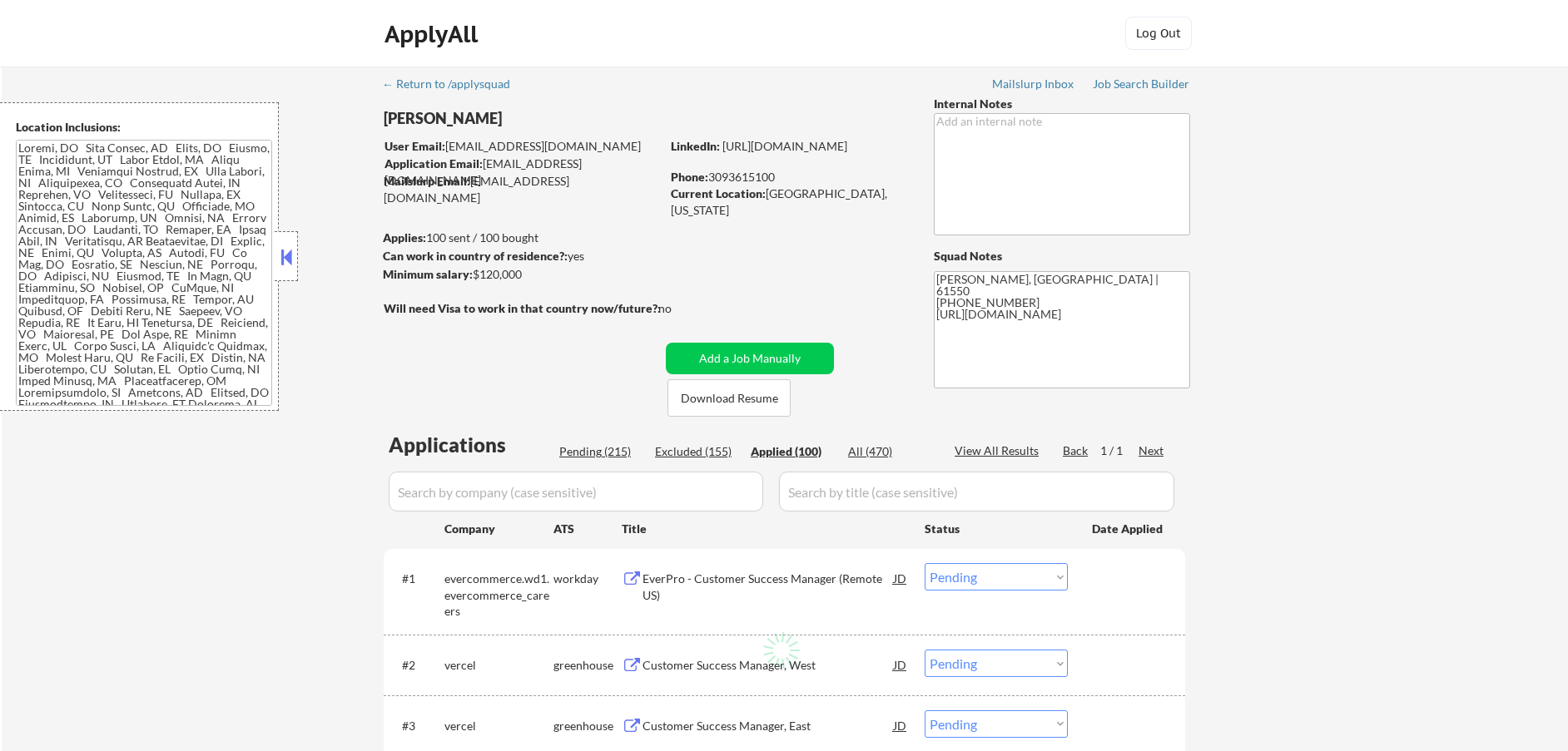
select select ""applied""
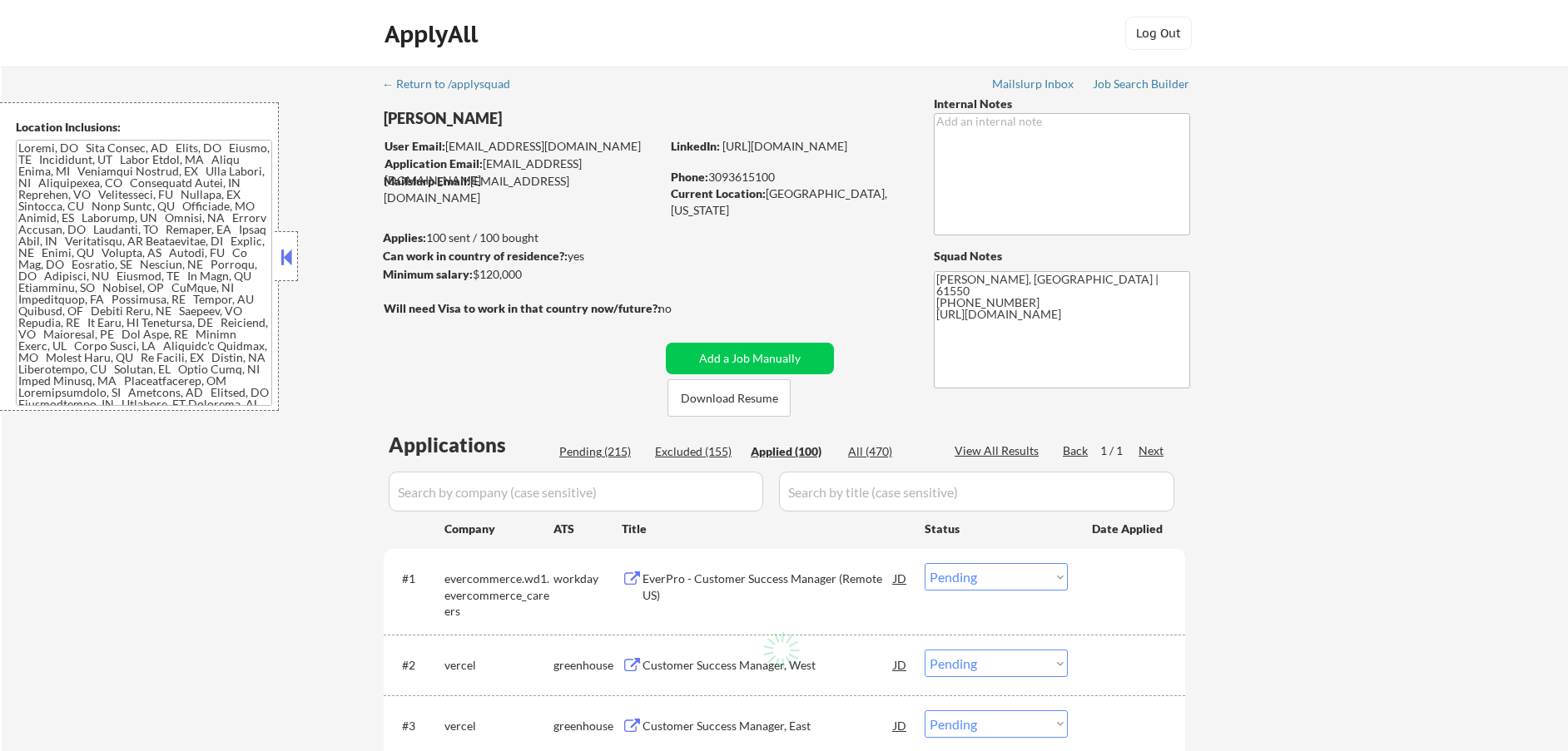
select select ""applied""
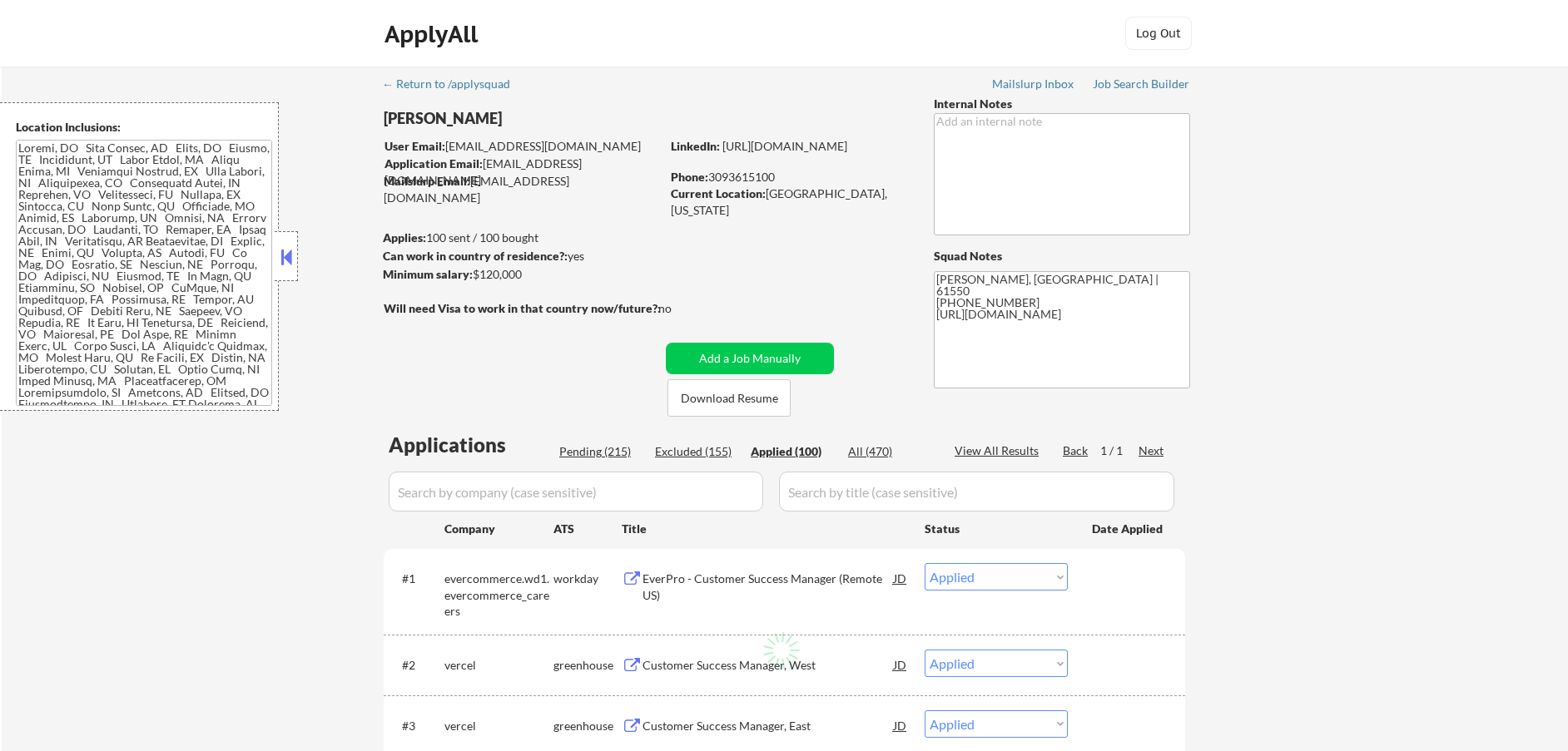
select select ""applied""
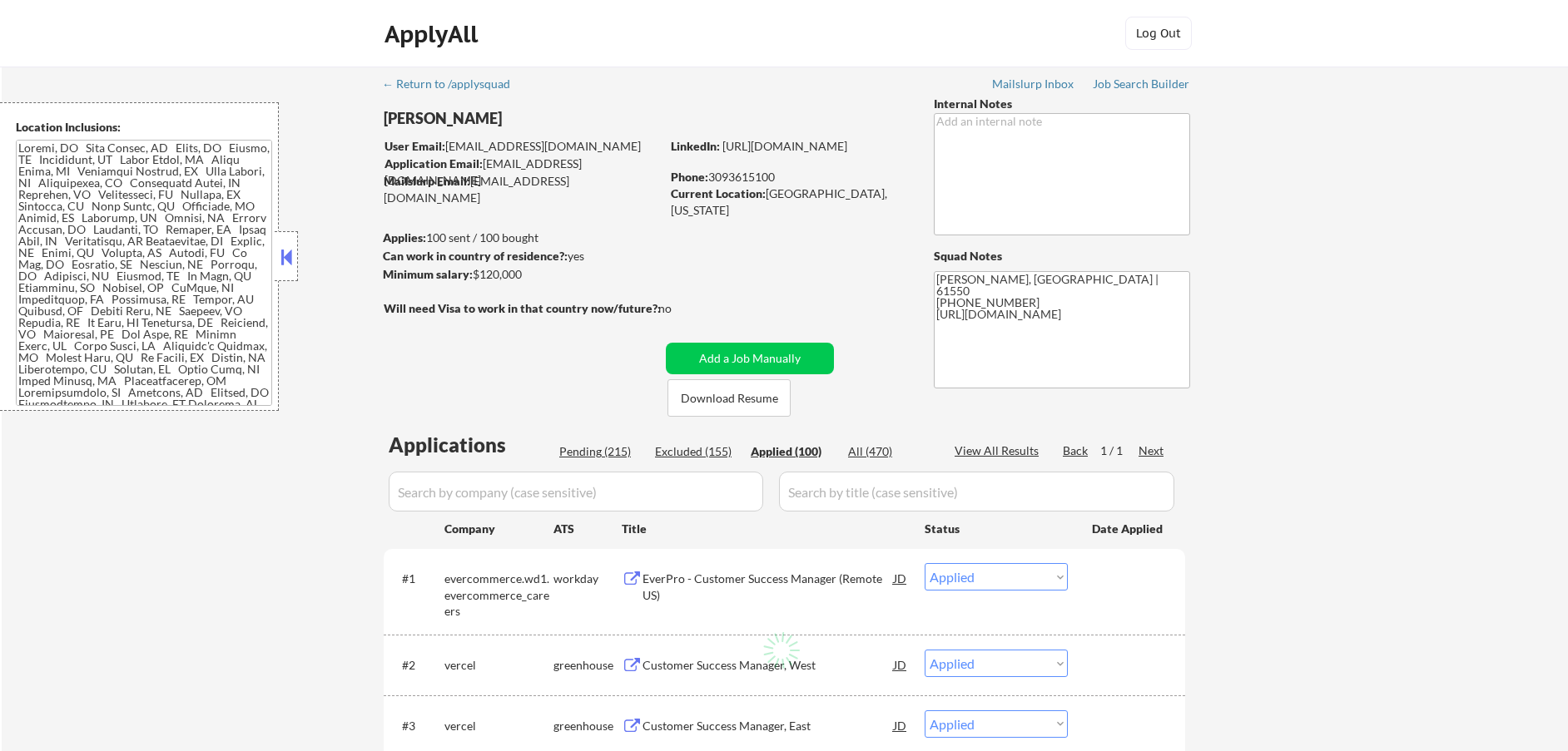
select select ""applied""
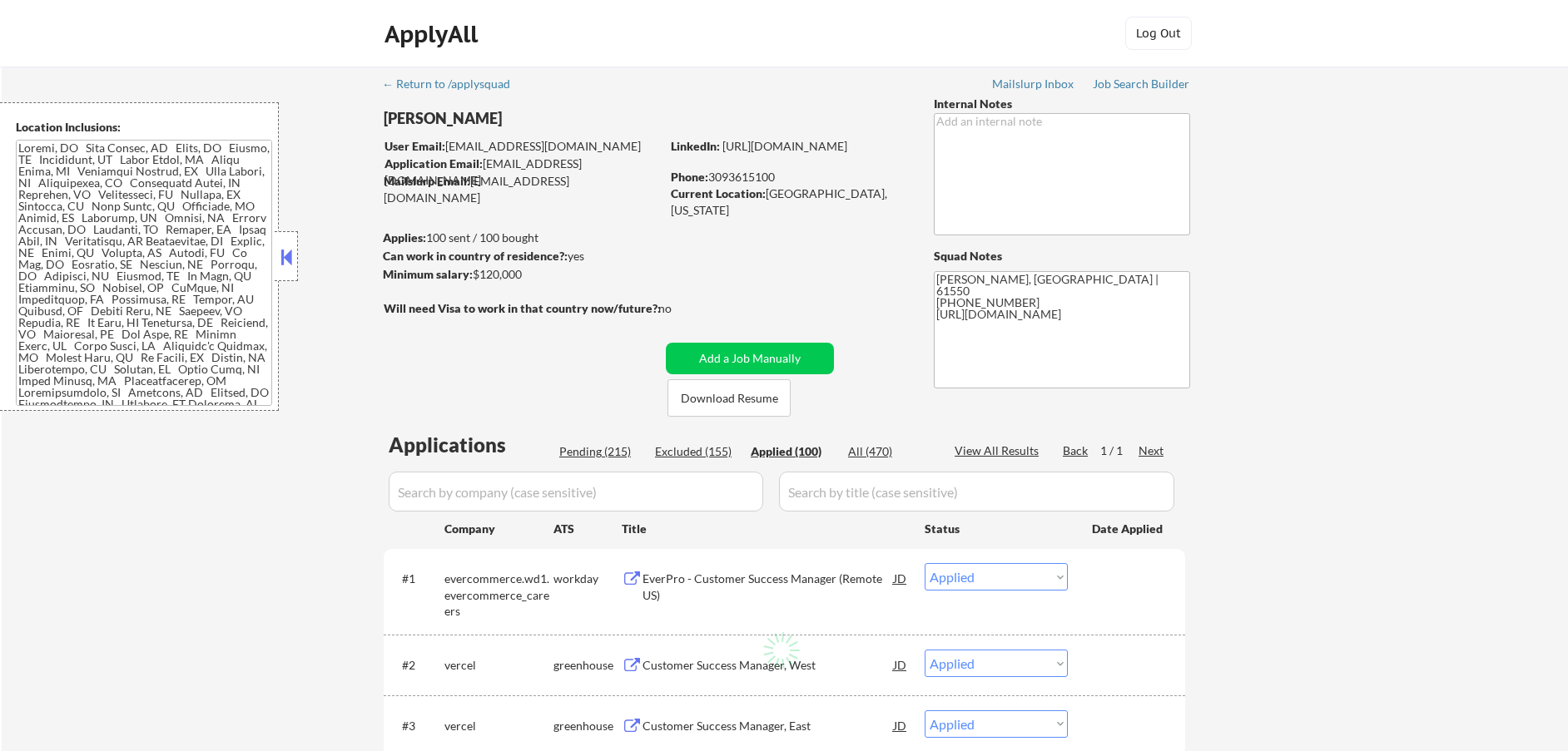
select select ""applied""
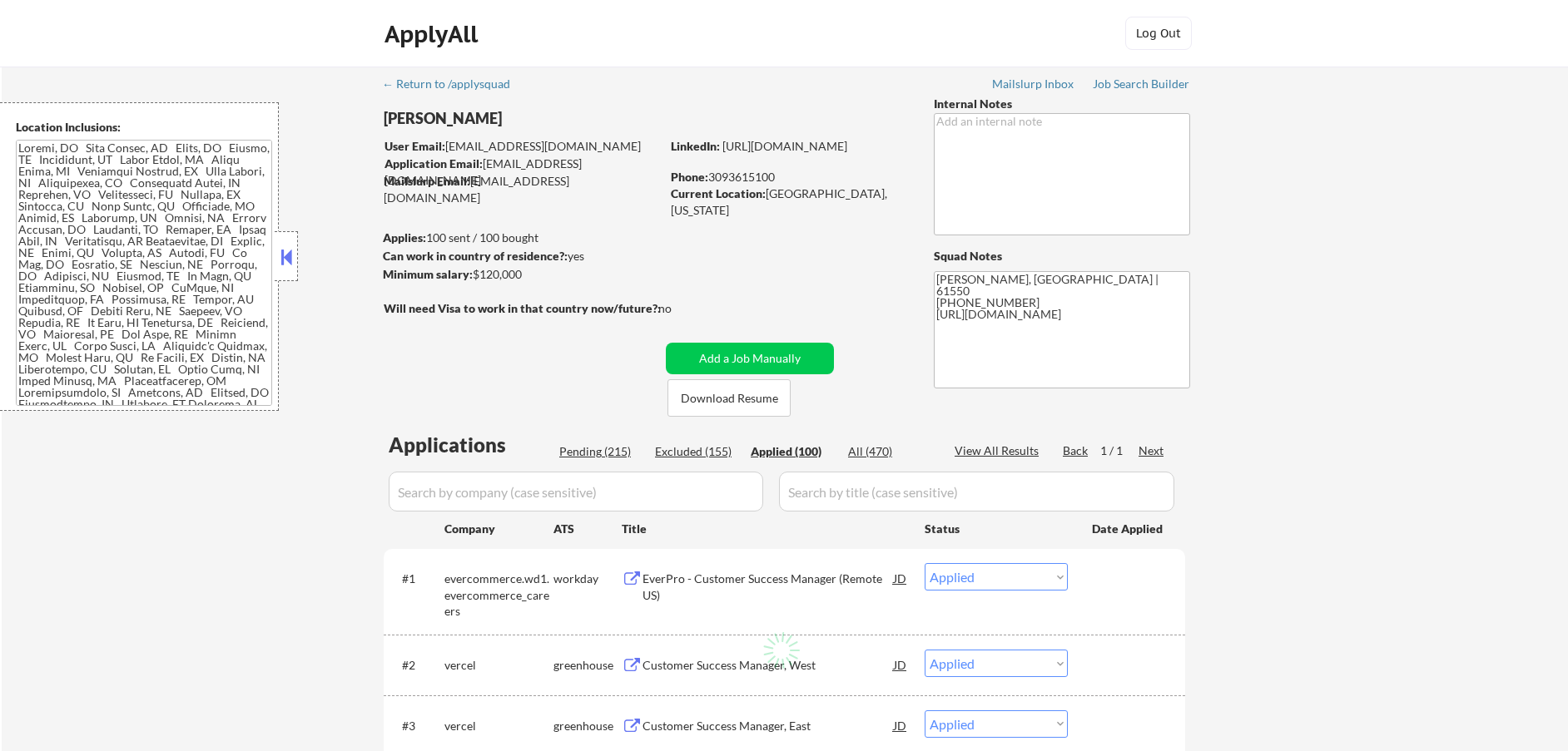
select select ""applied""
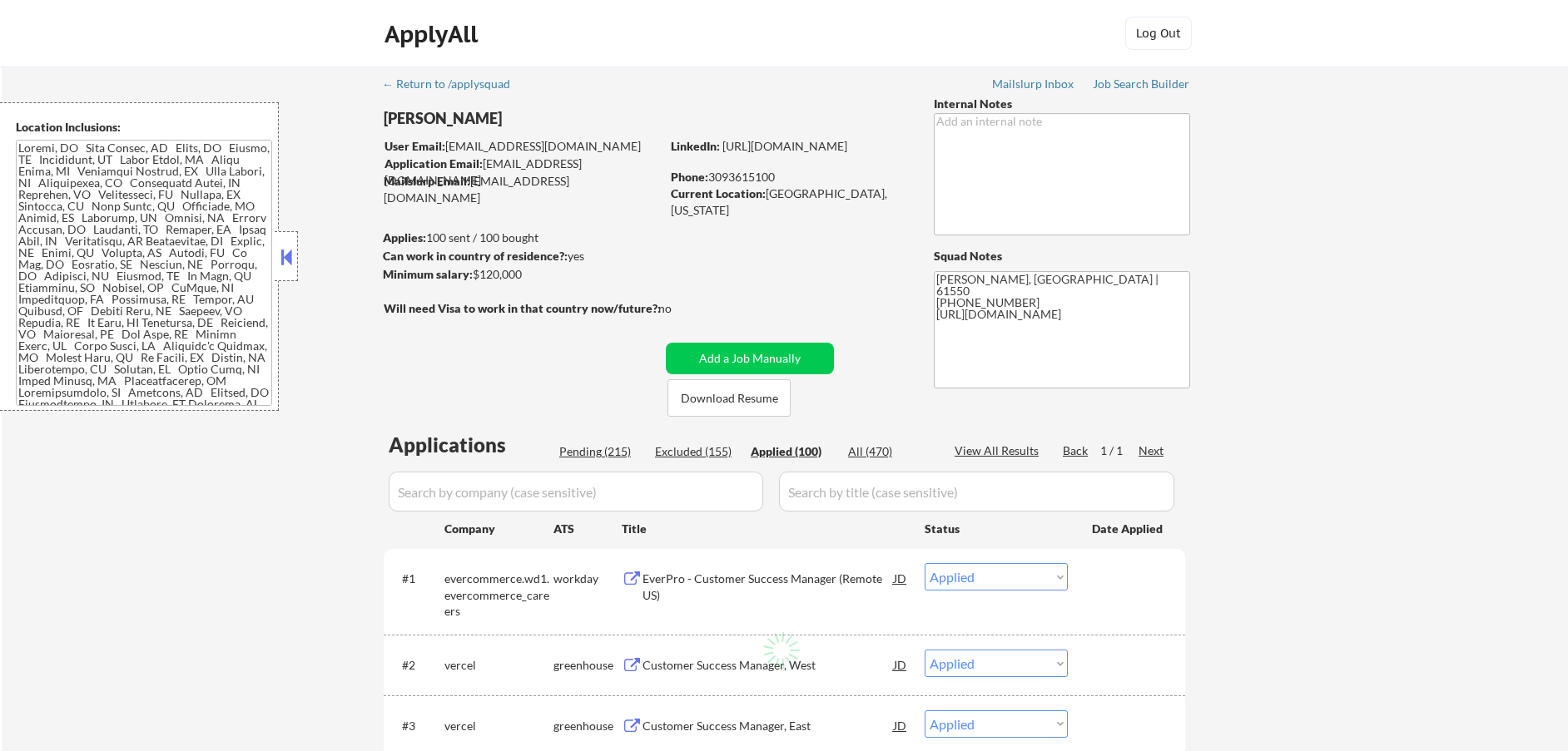
select select ""applied""
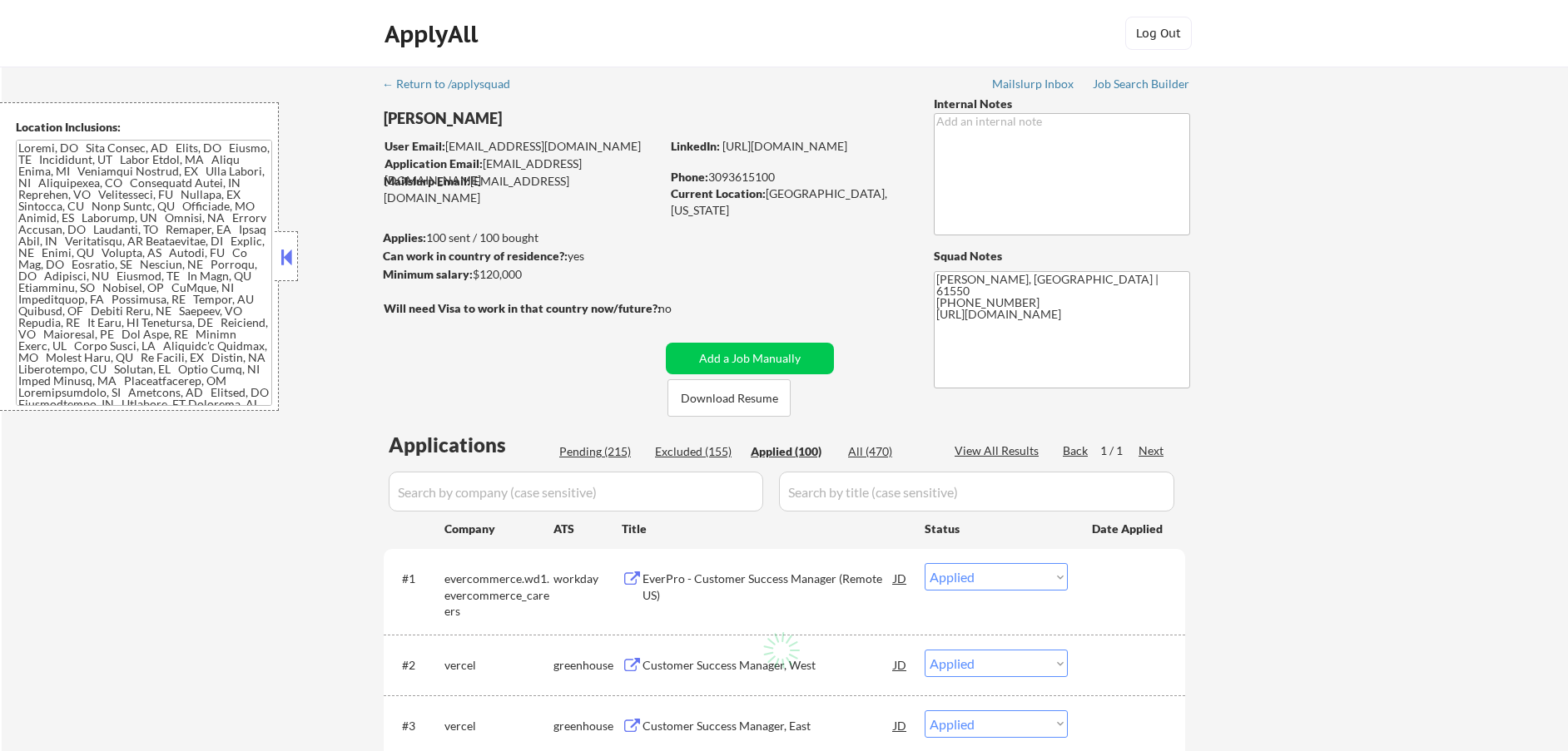
select select ""applied""
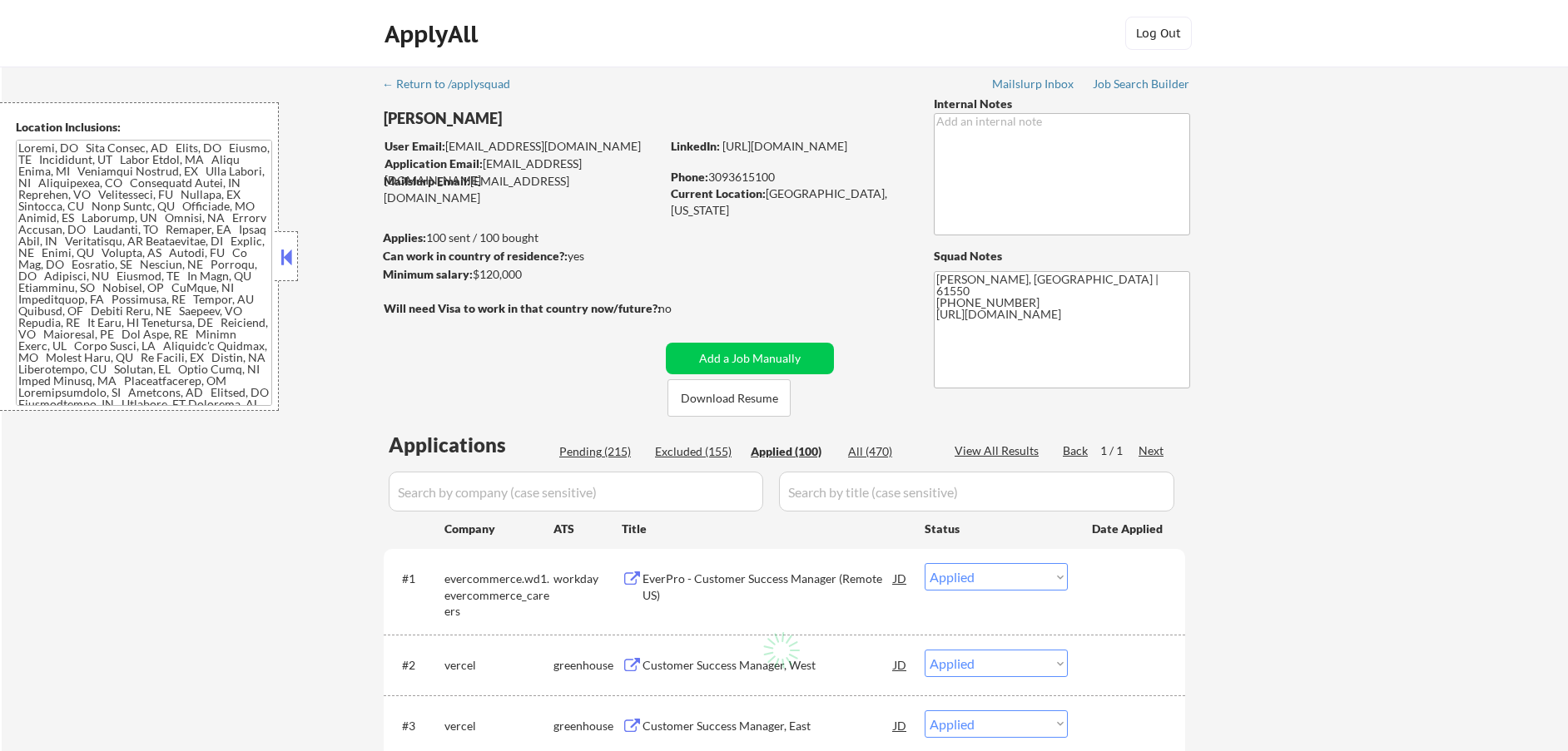
select select ""applied""
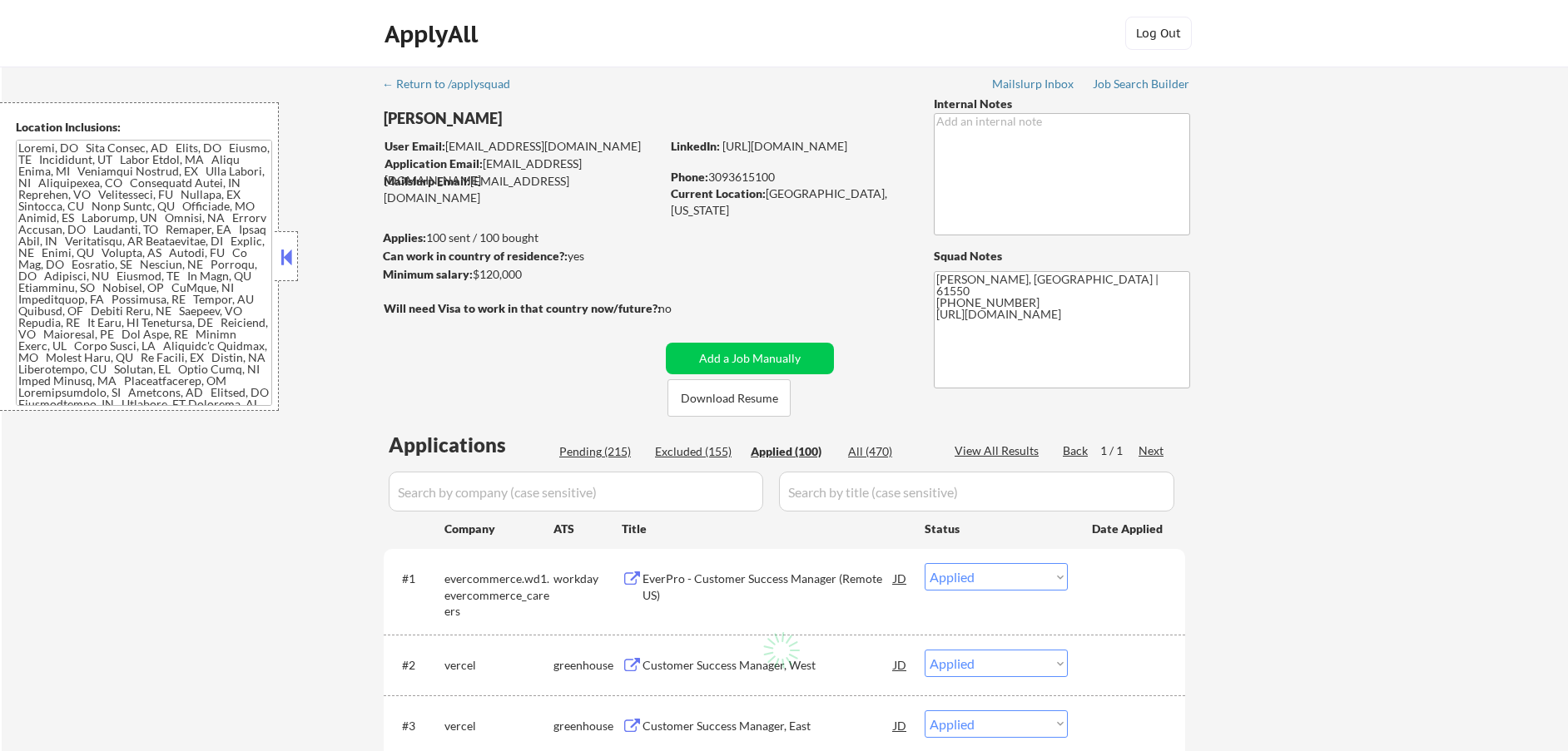
select select ""applied""
